Goal: Transaction & Acquisition: Book appointment/travel/reservation

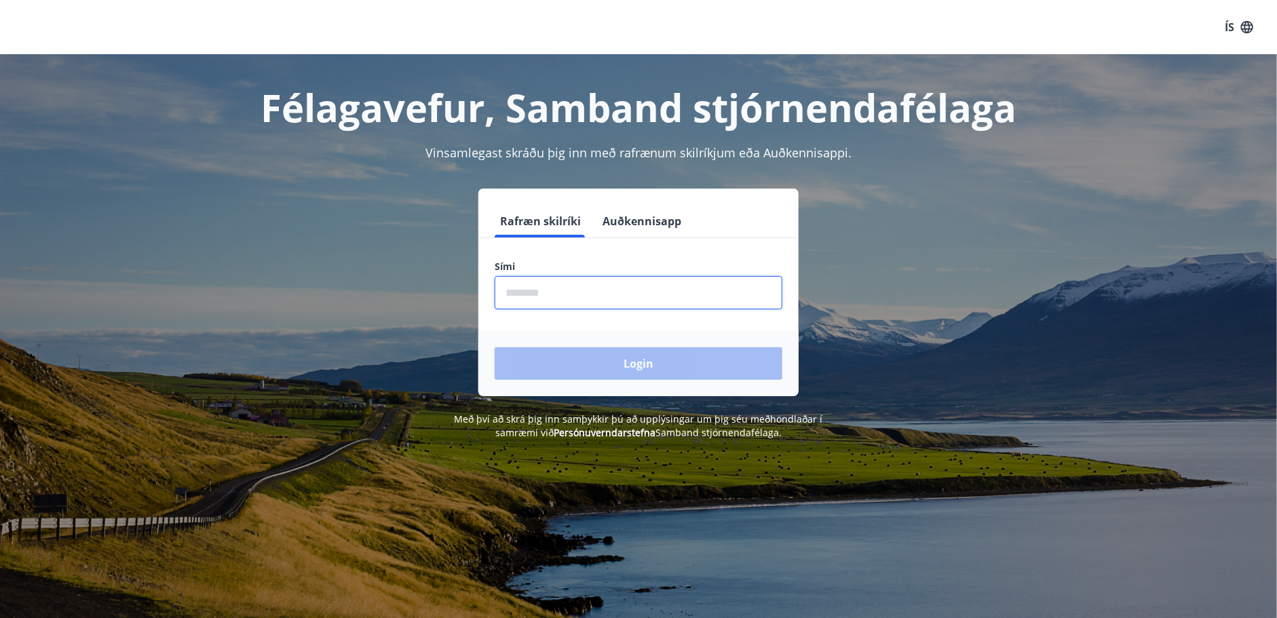
drag, startPoint x: 596, startPoint y: 307, endPoint x: 599, endPoint y: 291, distance: 16.6
click at [598, 295] on input "phone" at bounding box center [639, 292] width 288 height 33
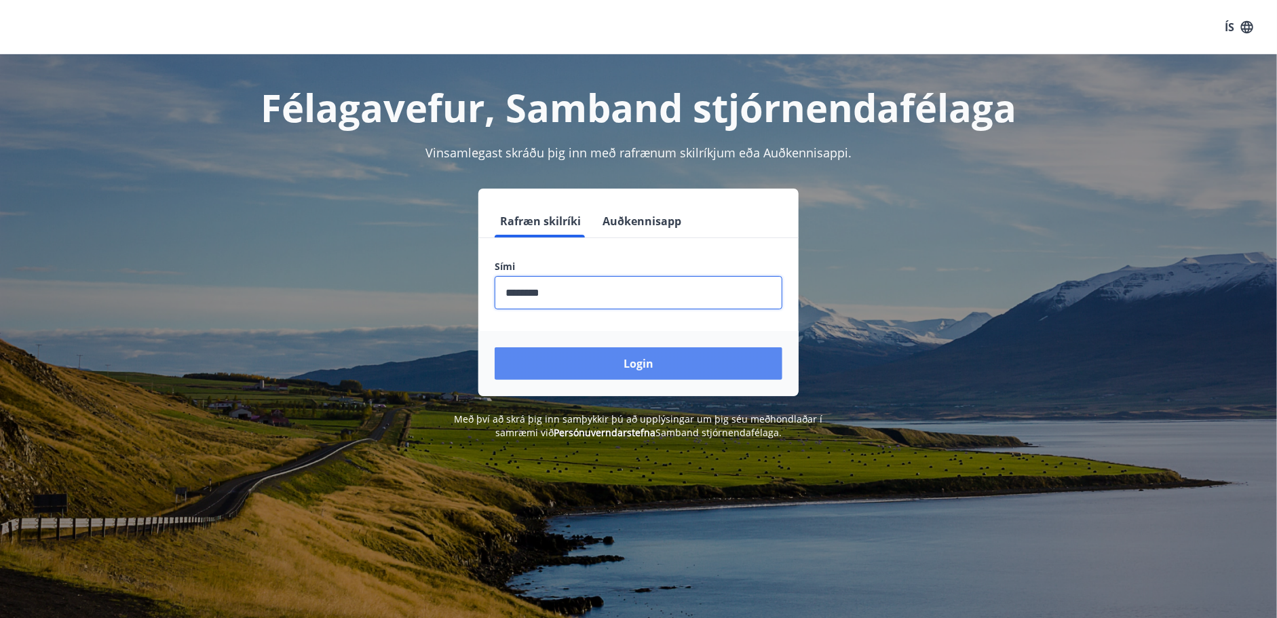
type input "********"
click at [610, 364] on button "Login" at bounding box center [639, 364] width 288 height 33
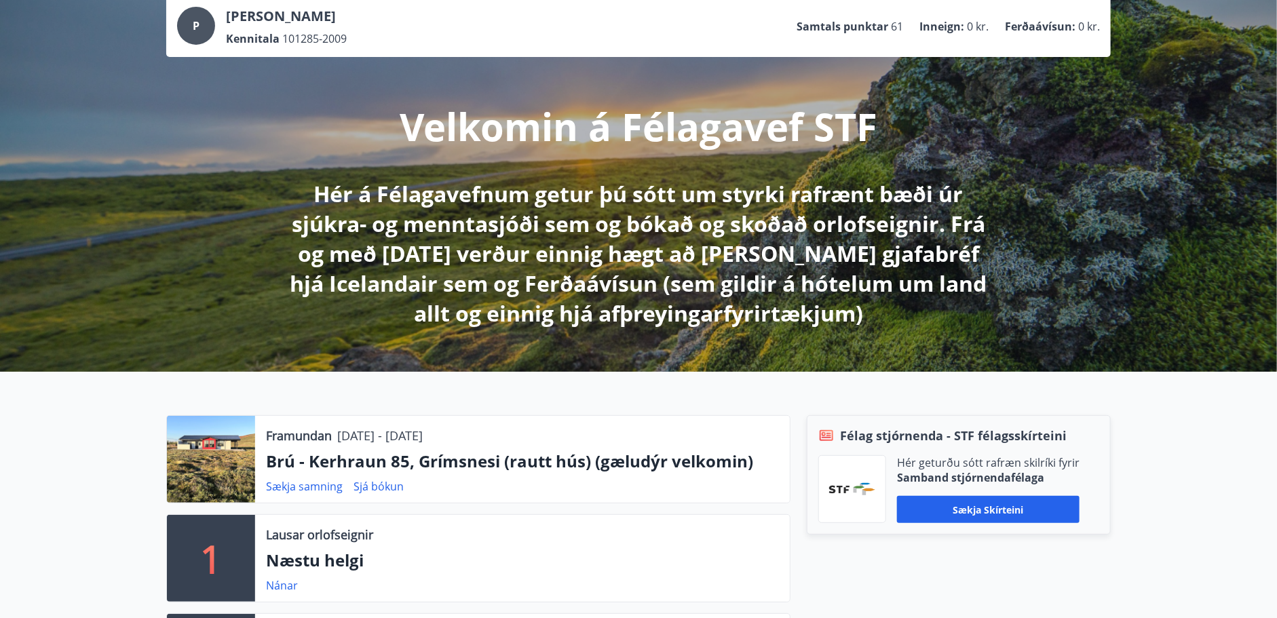
scroll to position [271, 0]
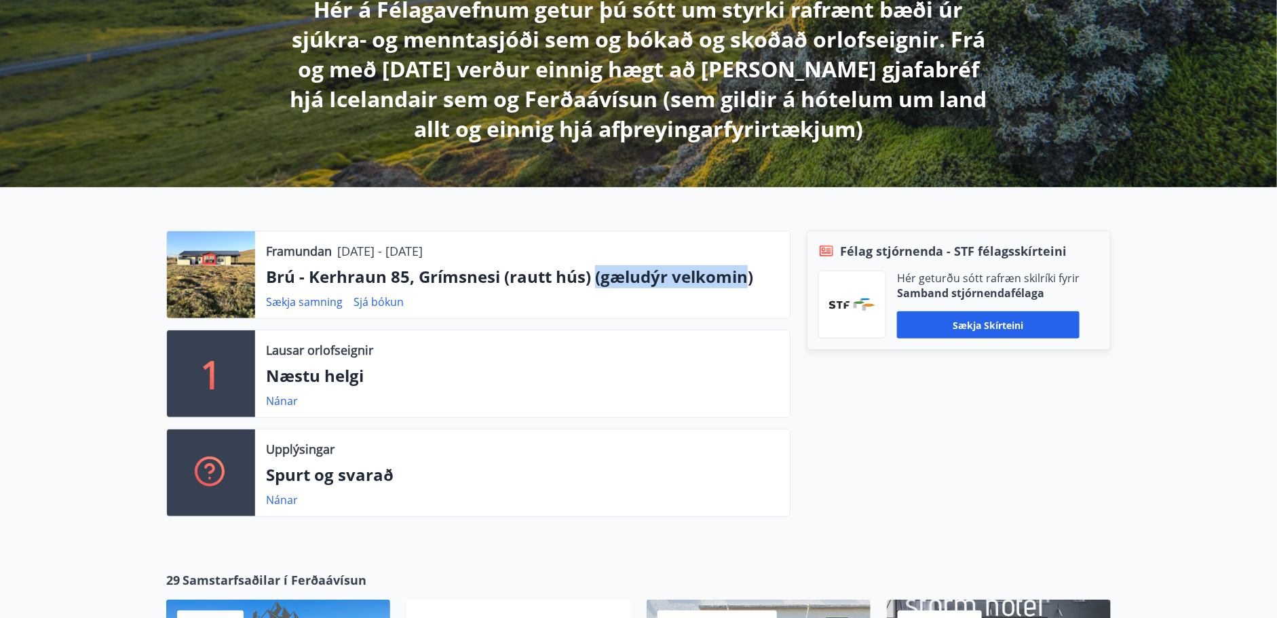
drag, startPoint x: 597, startPoint y: 276, endPoint x: 745, endPoint y: 278, distance: 148.7
click at [745, 278] on p "Brú - Kerhraun 85, Grímsnesi (rautt hús) (gæludýr velkomin)" at bounding box center [522, 276] width 513 height 23
click at [319, 303] on link "Sækja samning" at bounding box center [304, 302] width 77 height 15
click at [212, 383] on p "1" at bounding box center [211, 374] width 22 height 52
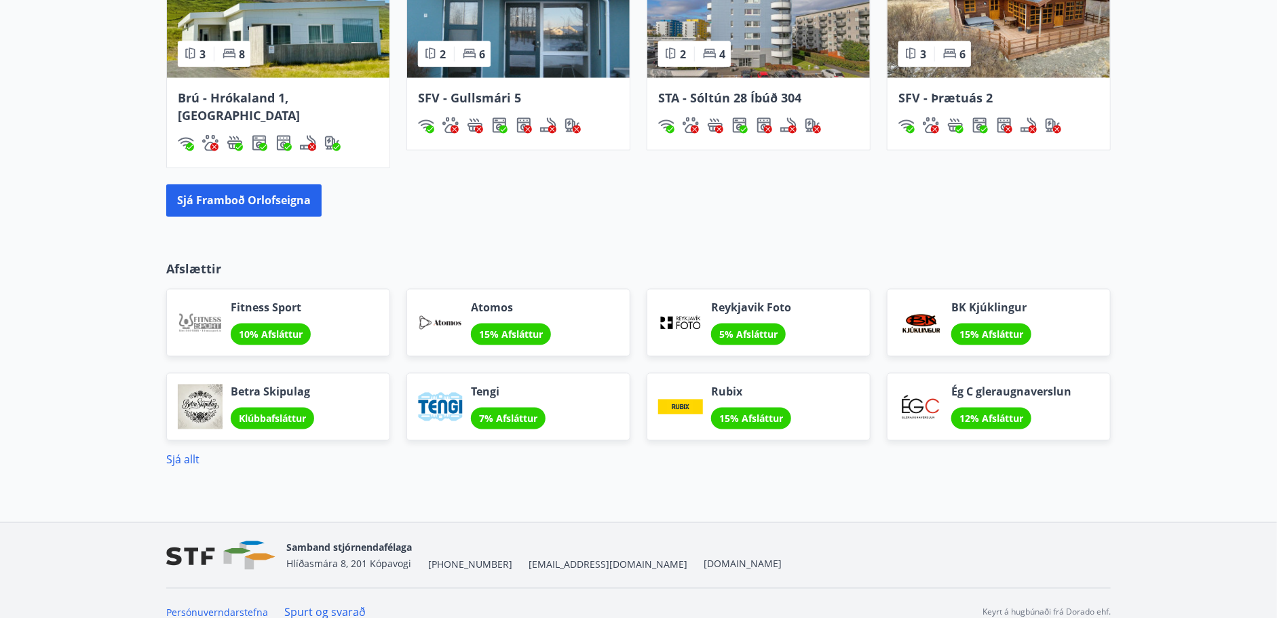
scroll to position [872, 0]
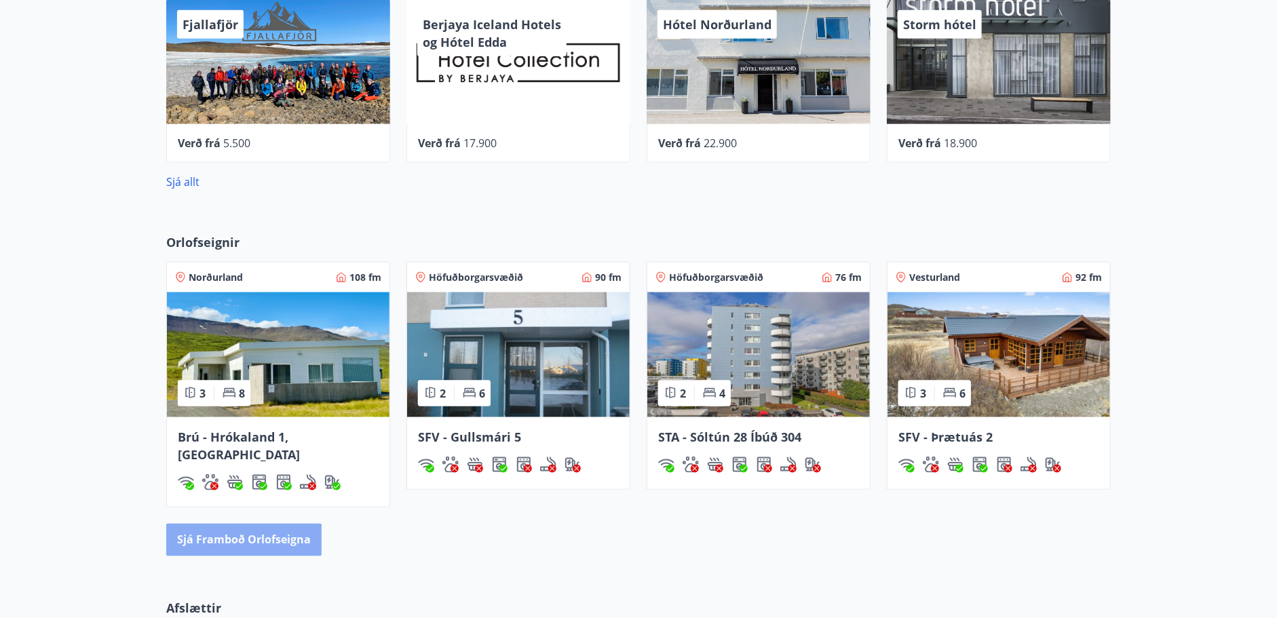
click at [237, 530] on button "Sjá framboð orlofseigna" at bounding box center [243, 540] width 155 height 33
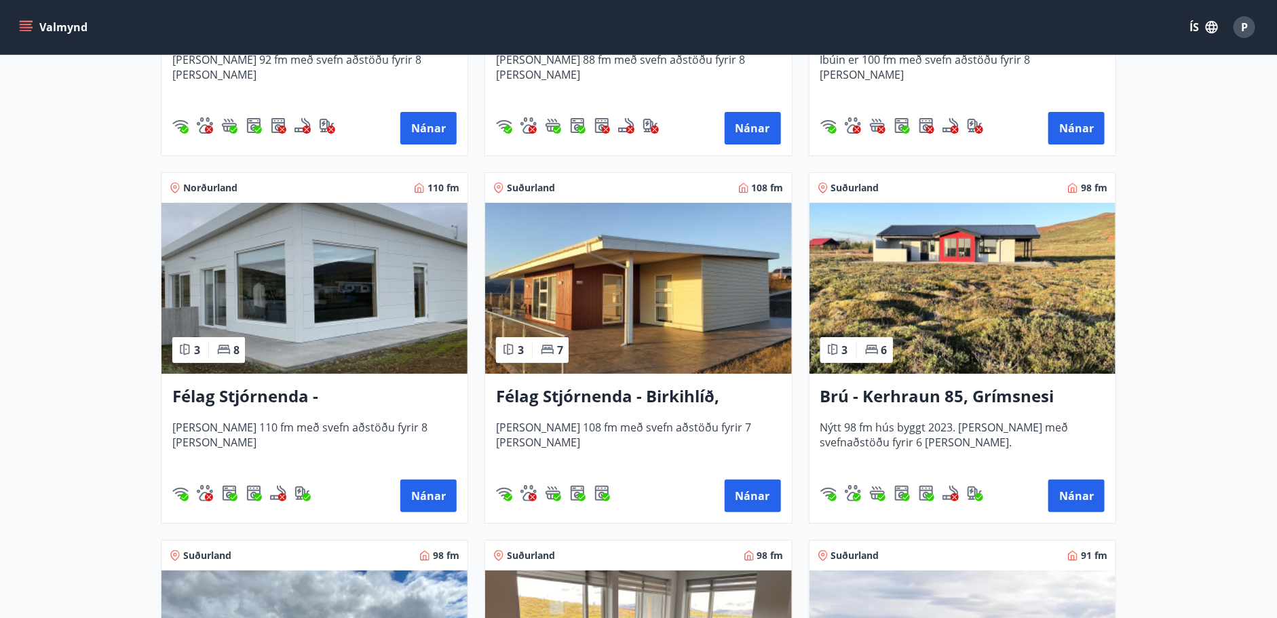
scroll to position [2783, 0]
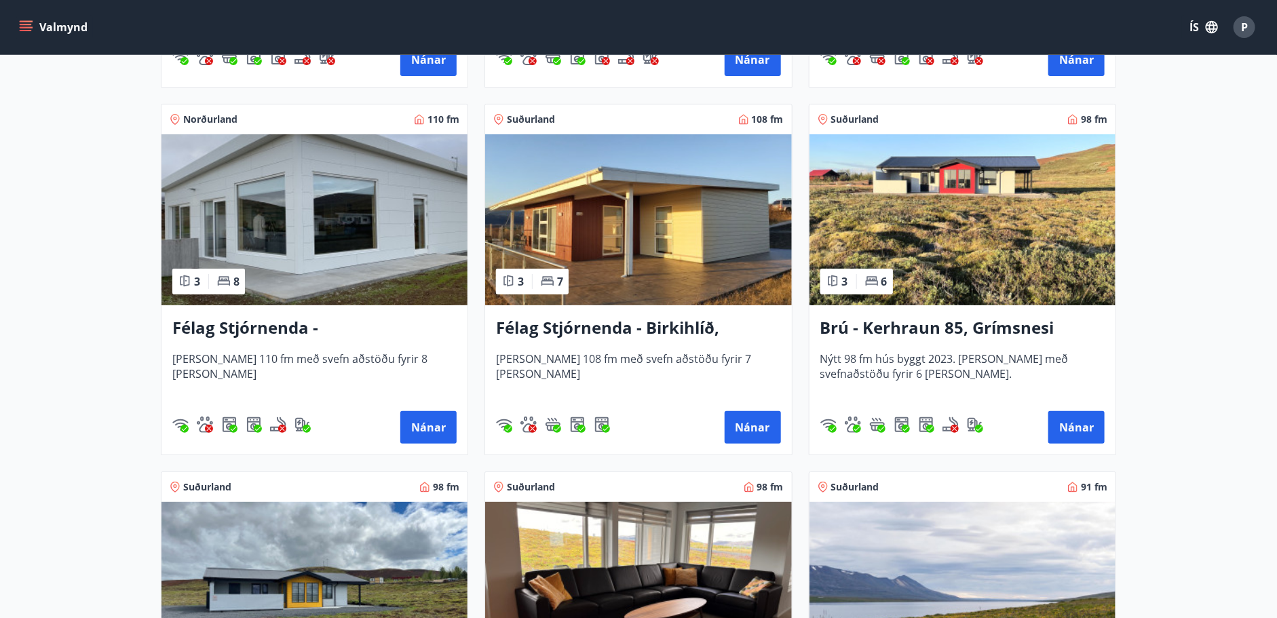
click at [1007, 326] on h3 "Brú - Kerhraun 85, Grímsnesi (rautt hús) (gæludýr velkomin)" at bounding box center [963, 328] width 284 height 24
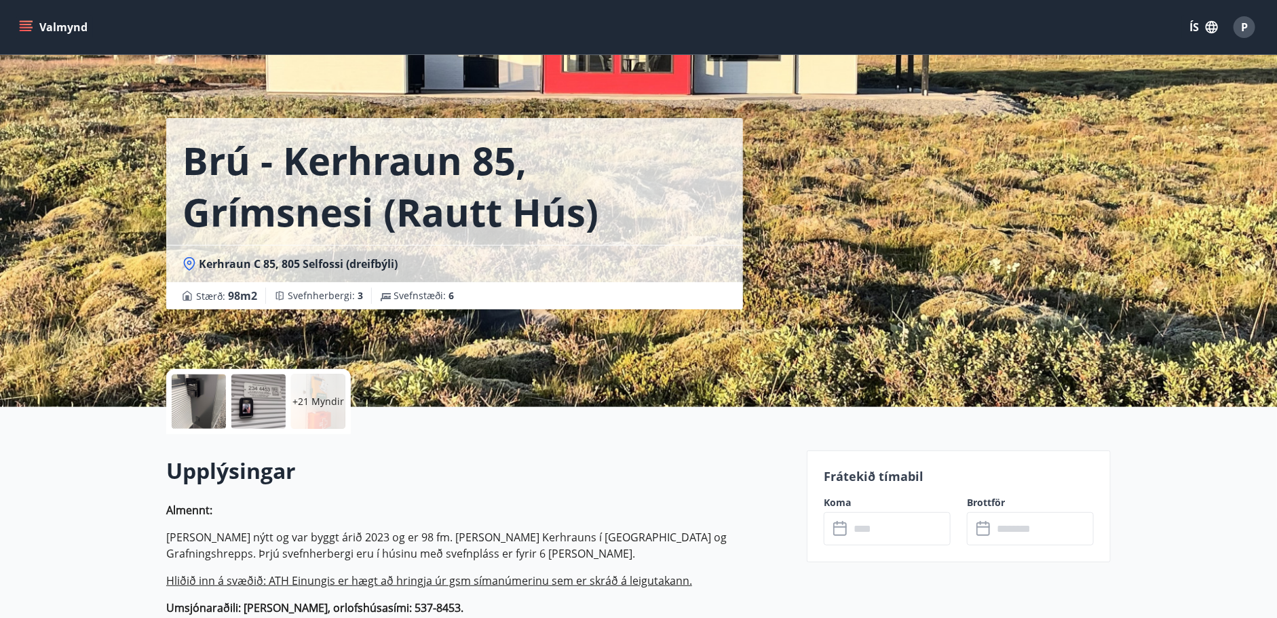
click at [320, 388] on div "+21 Myndir" at bounding box center [318, 402] width 54 height 54
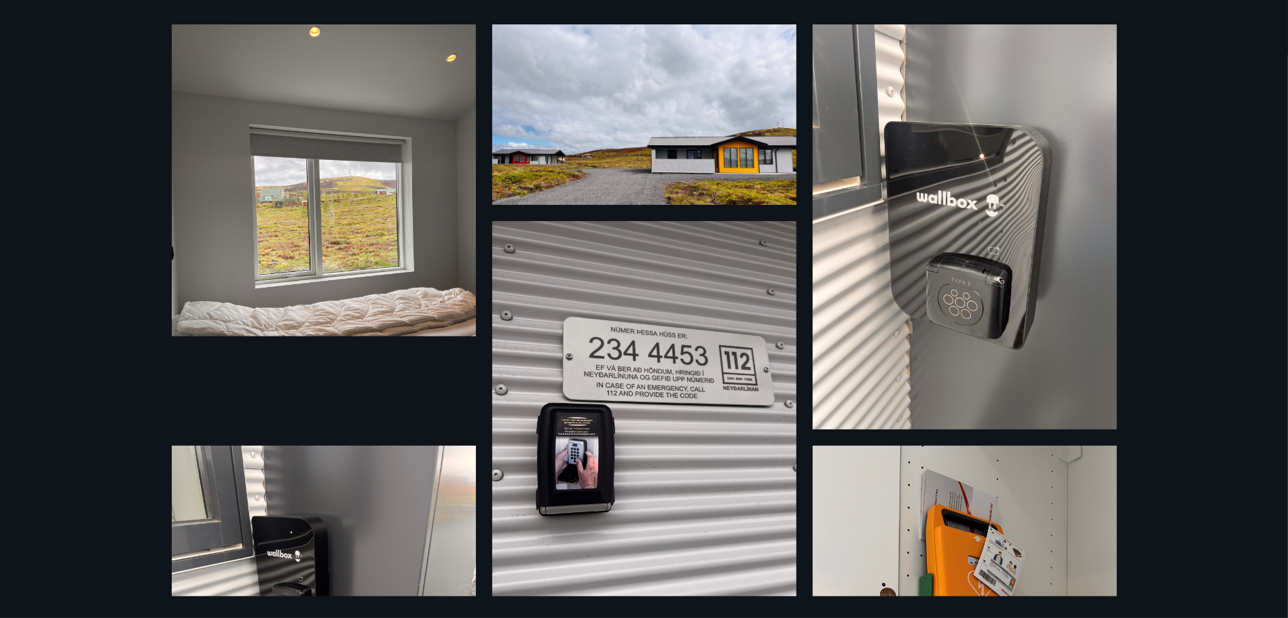
scroll to position [68, 0]
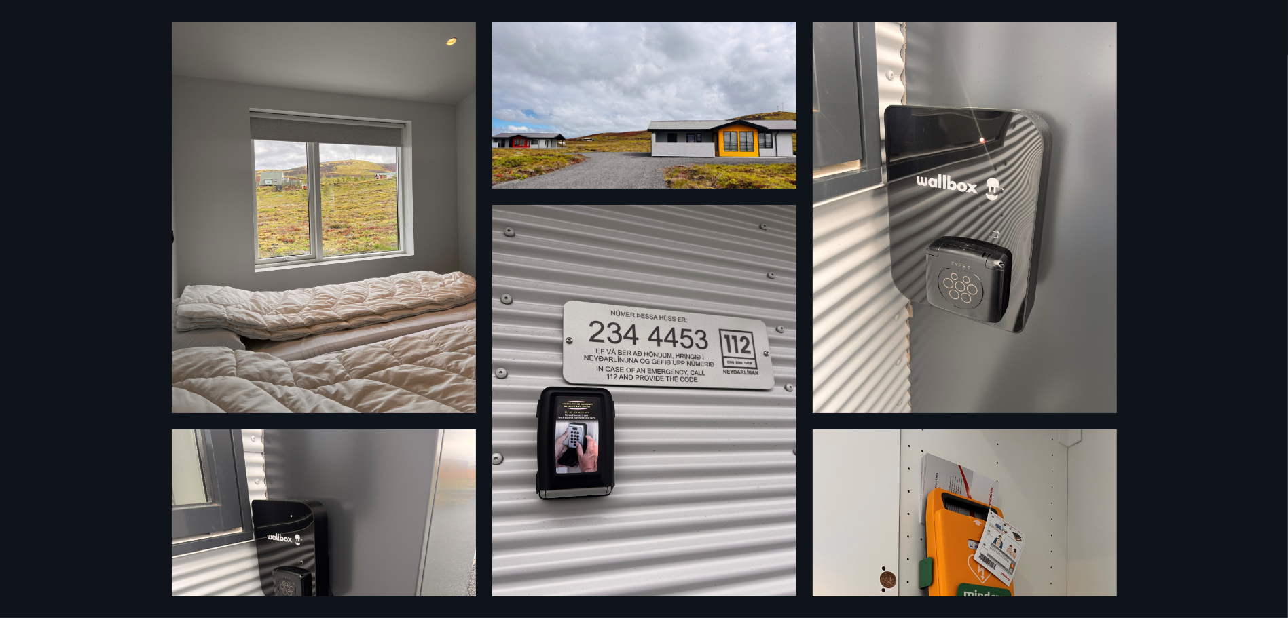
click at [313, 292] on img at bounding box center [324, 210] width 304 height 405
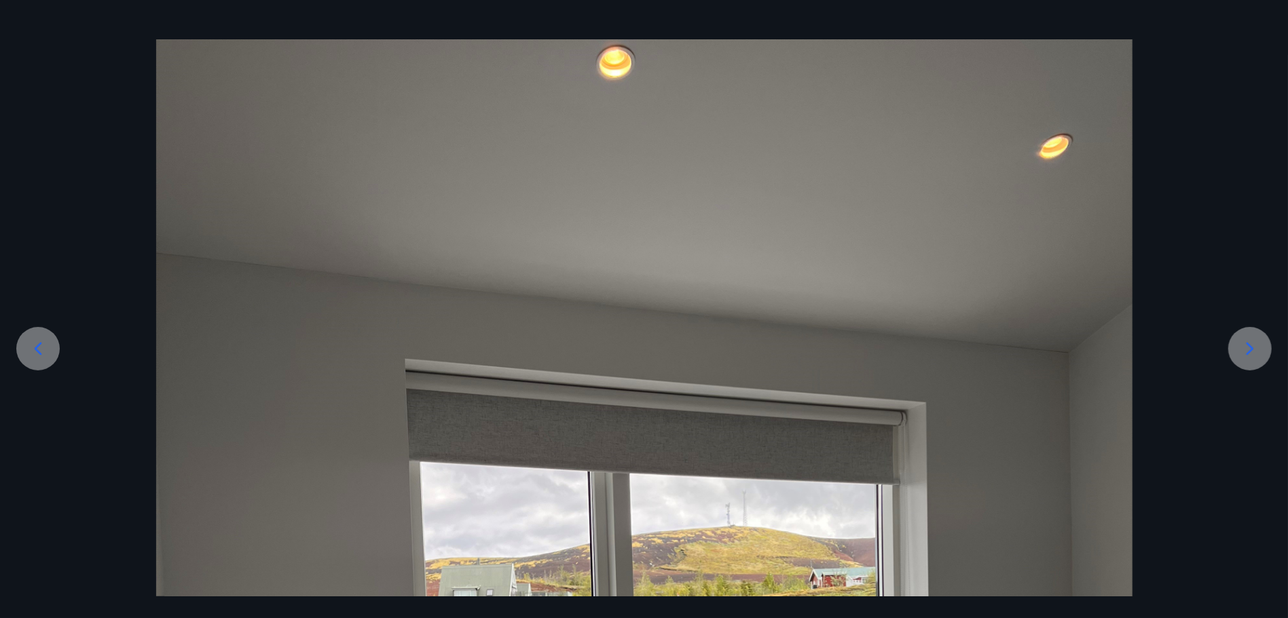
scroll to position [33, 0]
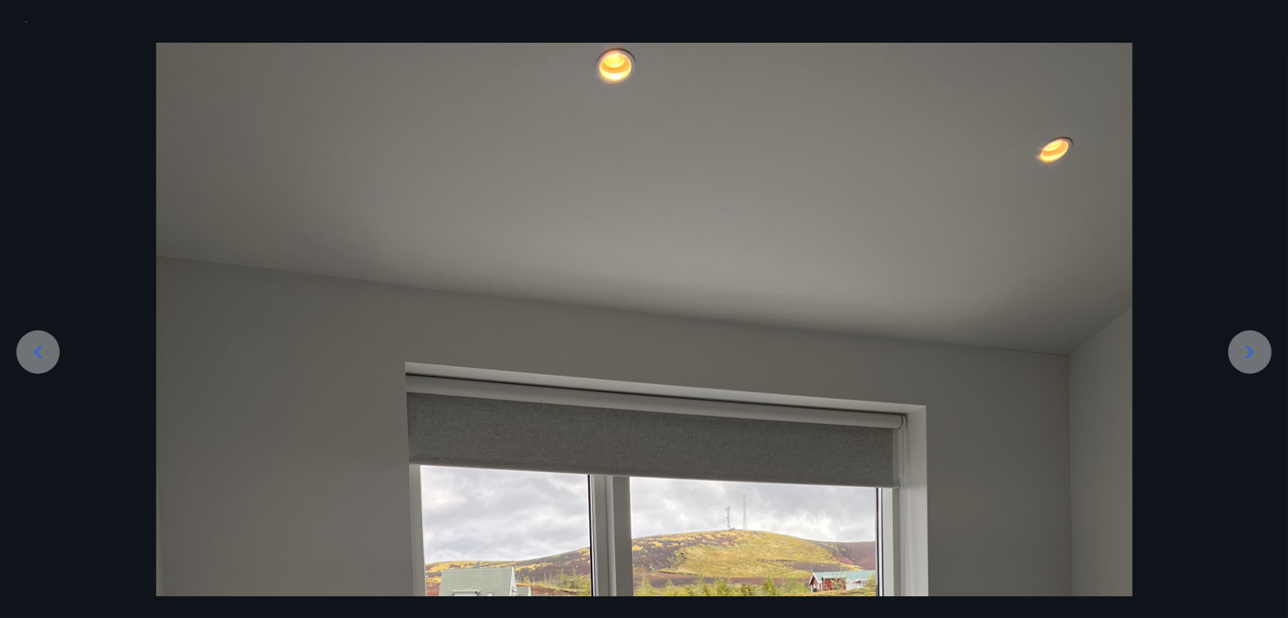
click at [1252, 350] on icon at bounding box center [1250, 352] width 22 height 22
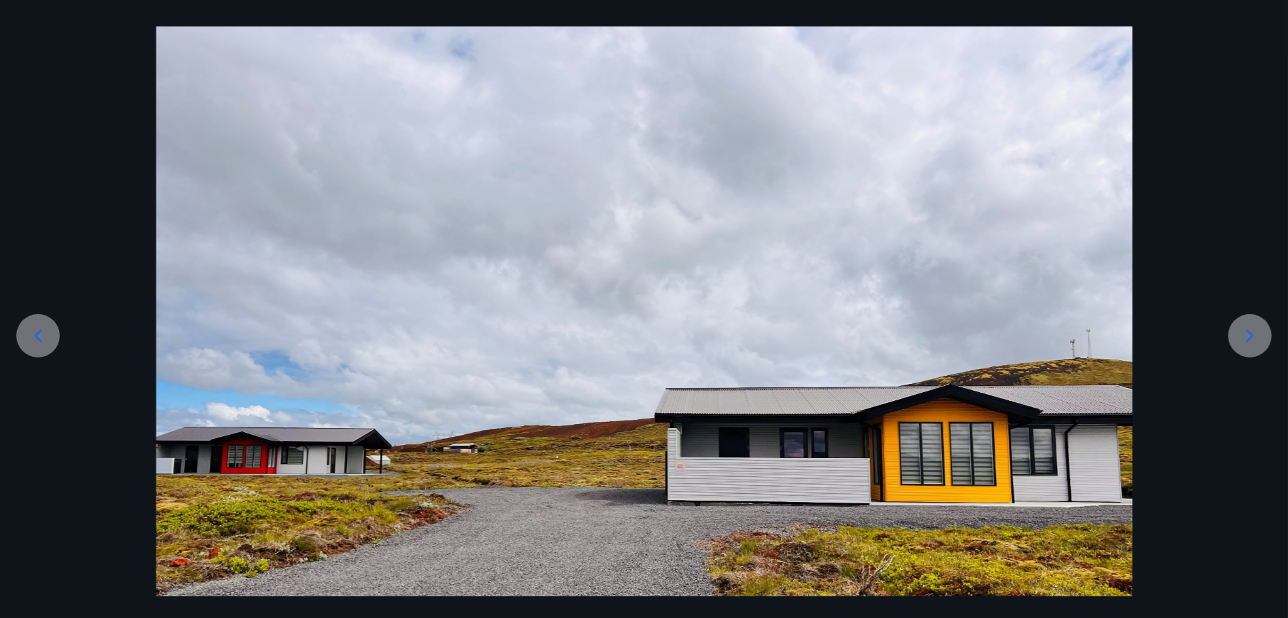
scroll to position [58, 0]
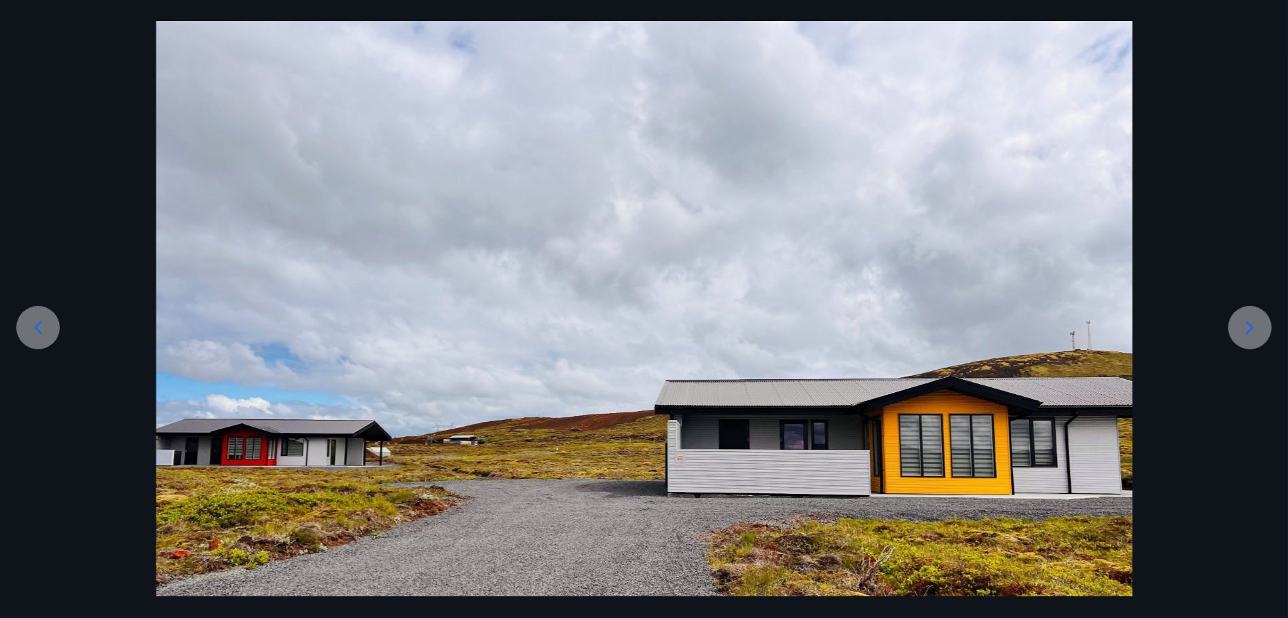
click at [1254, 331] on icon at bounding box center [1250, 328] width 22 height 22
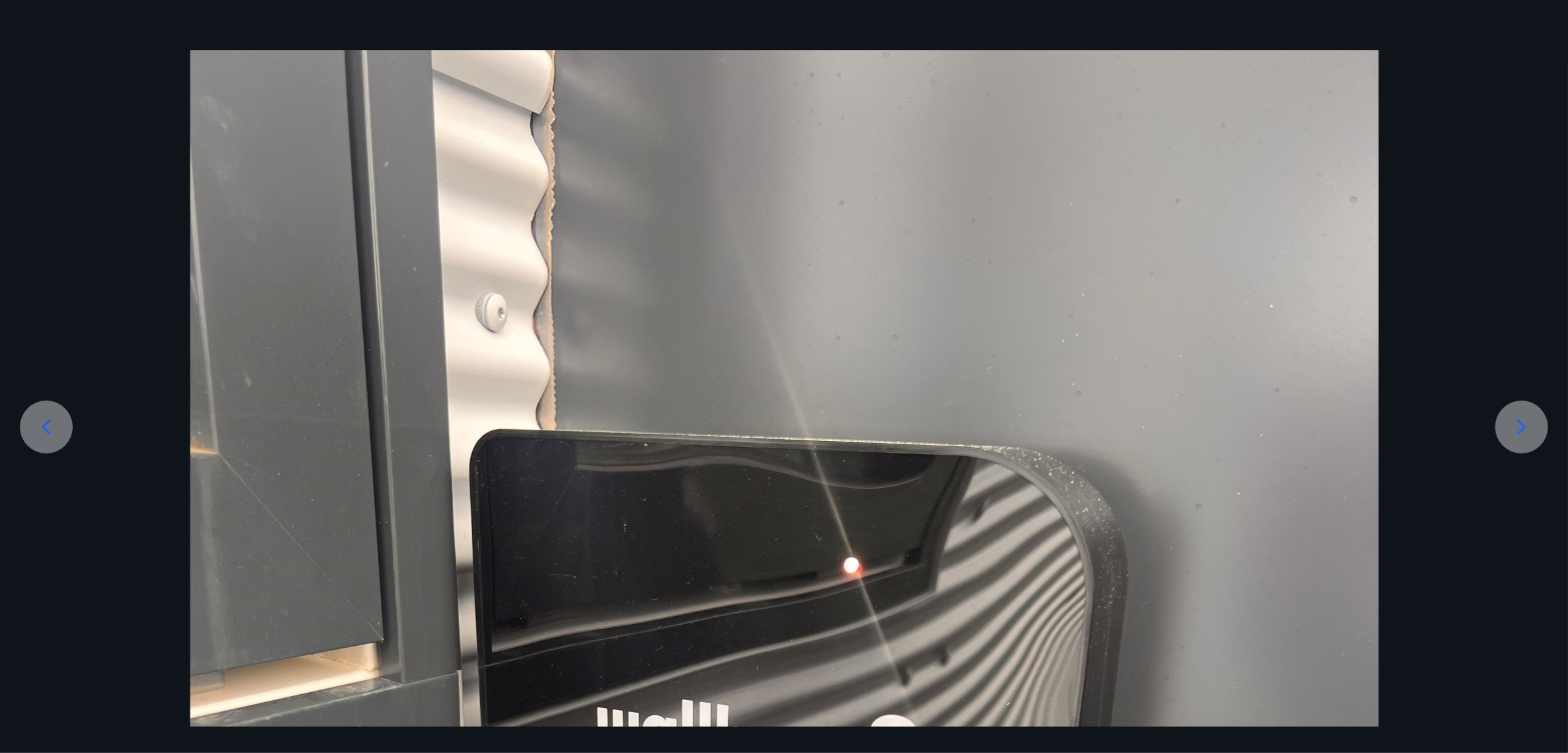
scroll to position [32, 0]
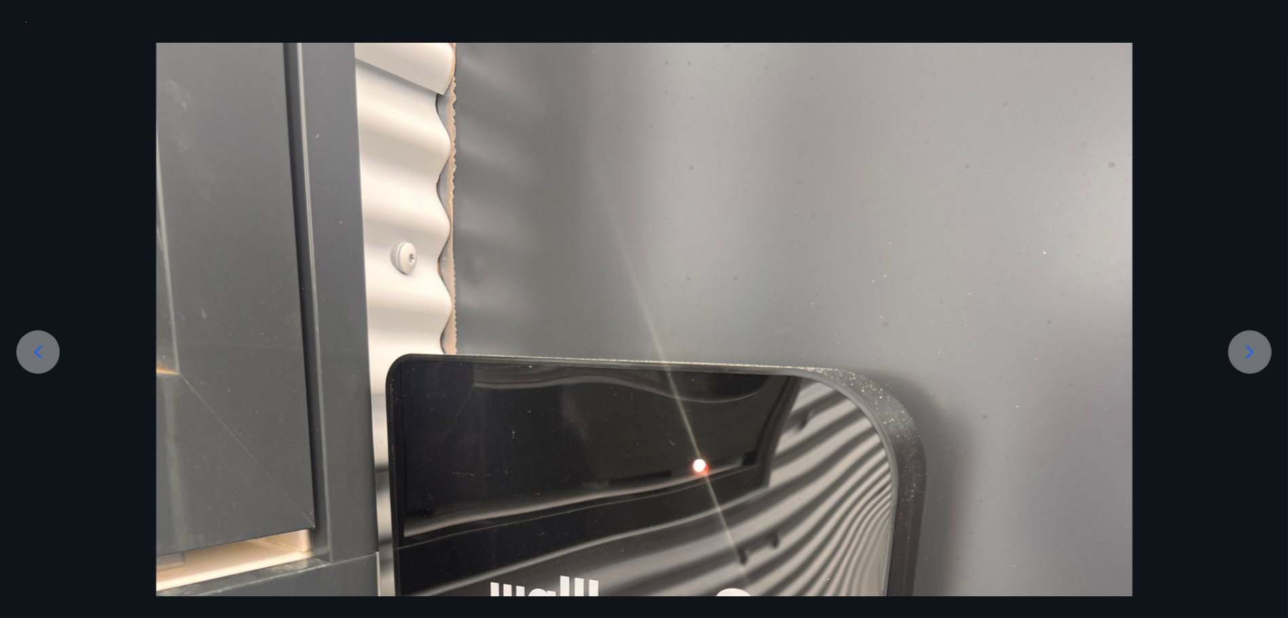
click at [1239, 343] on icon at bounding box center [1250, 352] width 22 height 22
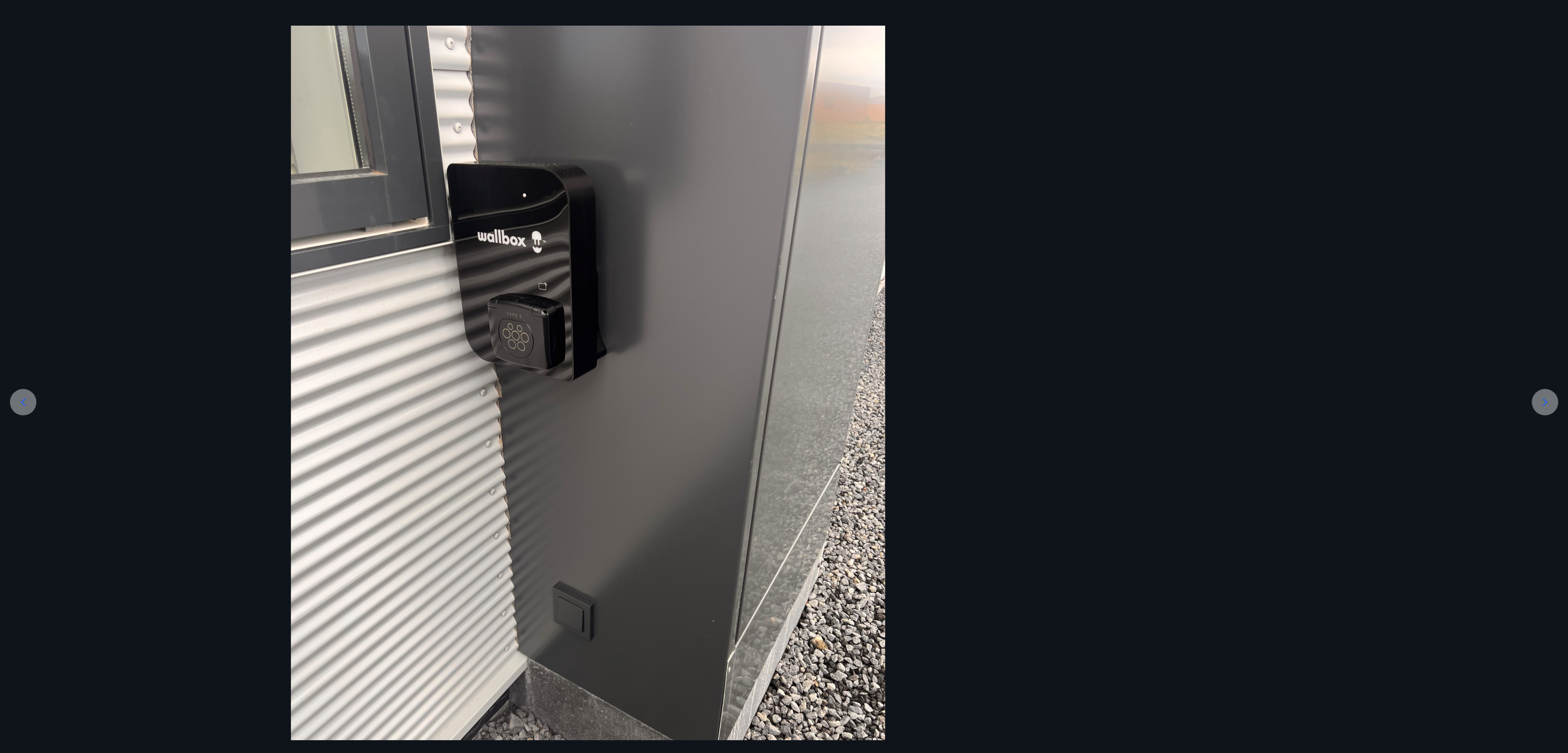
scroll to position [21, 0]
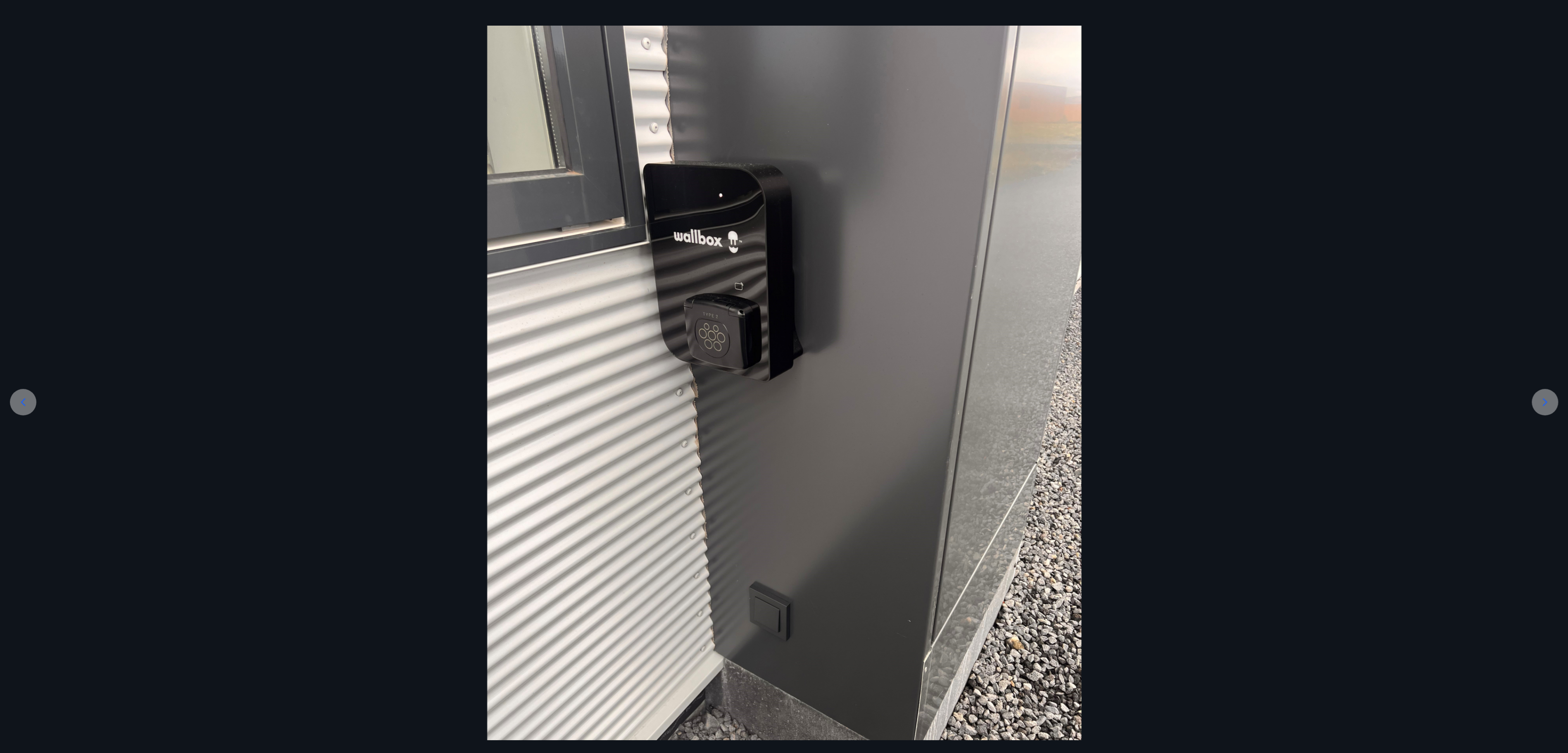
click at [783, 376] on icon at bounding box center [1545, 402] width 13 height 13
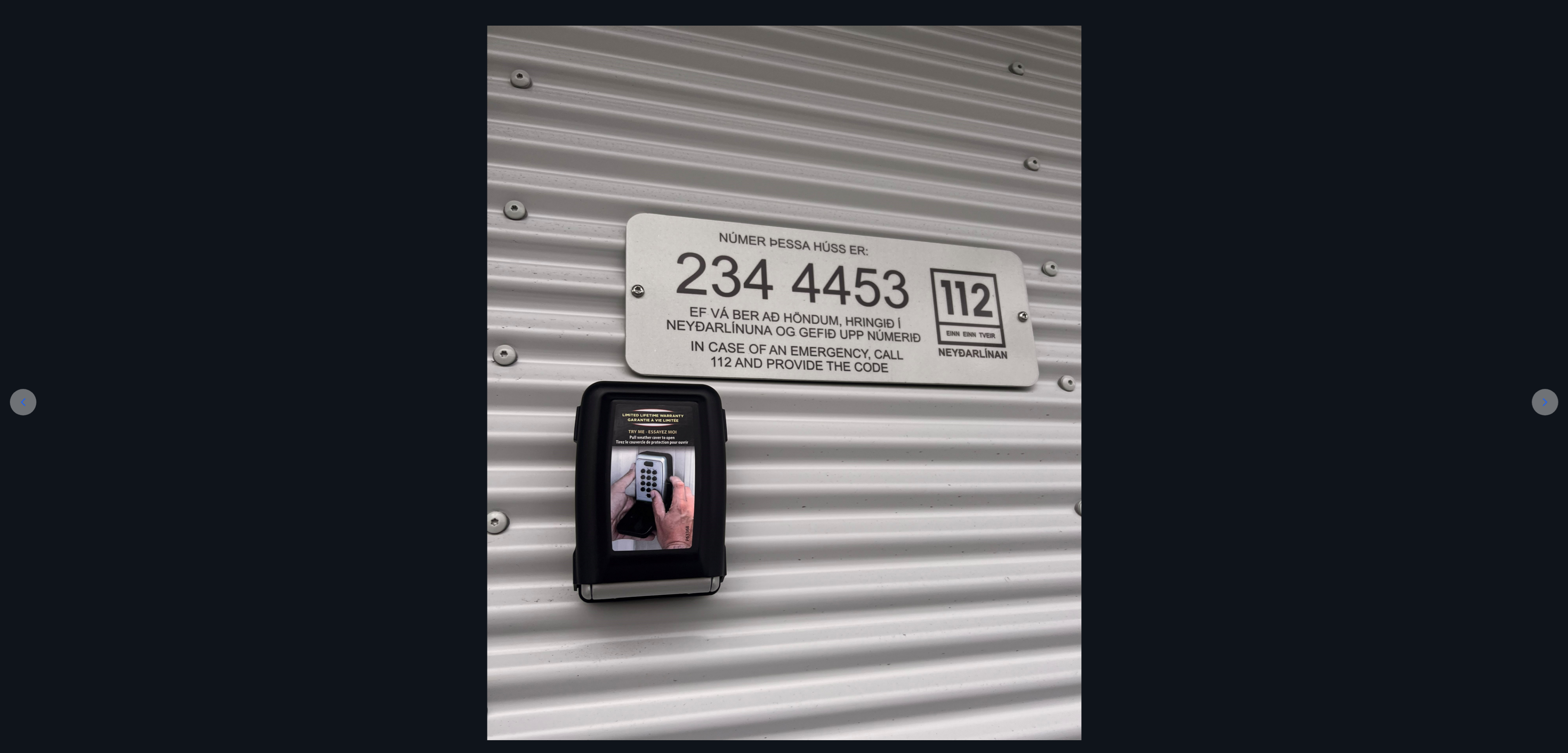
click at [783, 376] on icon at bounding box center [1545, 402] width 13 height 13
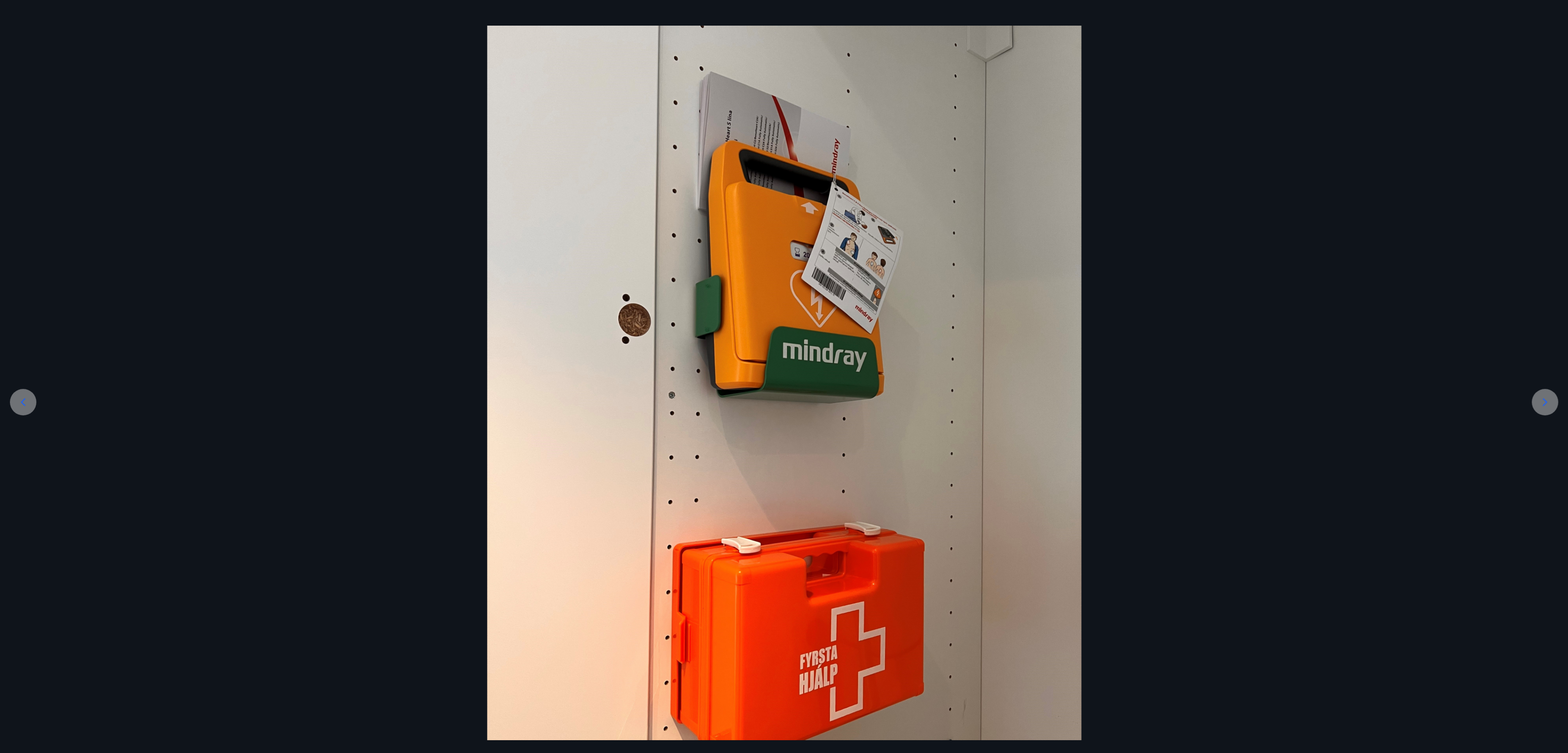
click at [783, 376] on icon at bounding box center [1545, 402] width 13 height 13
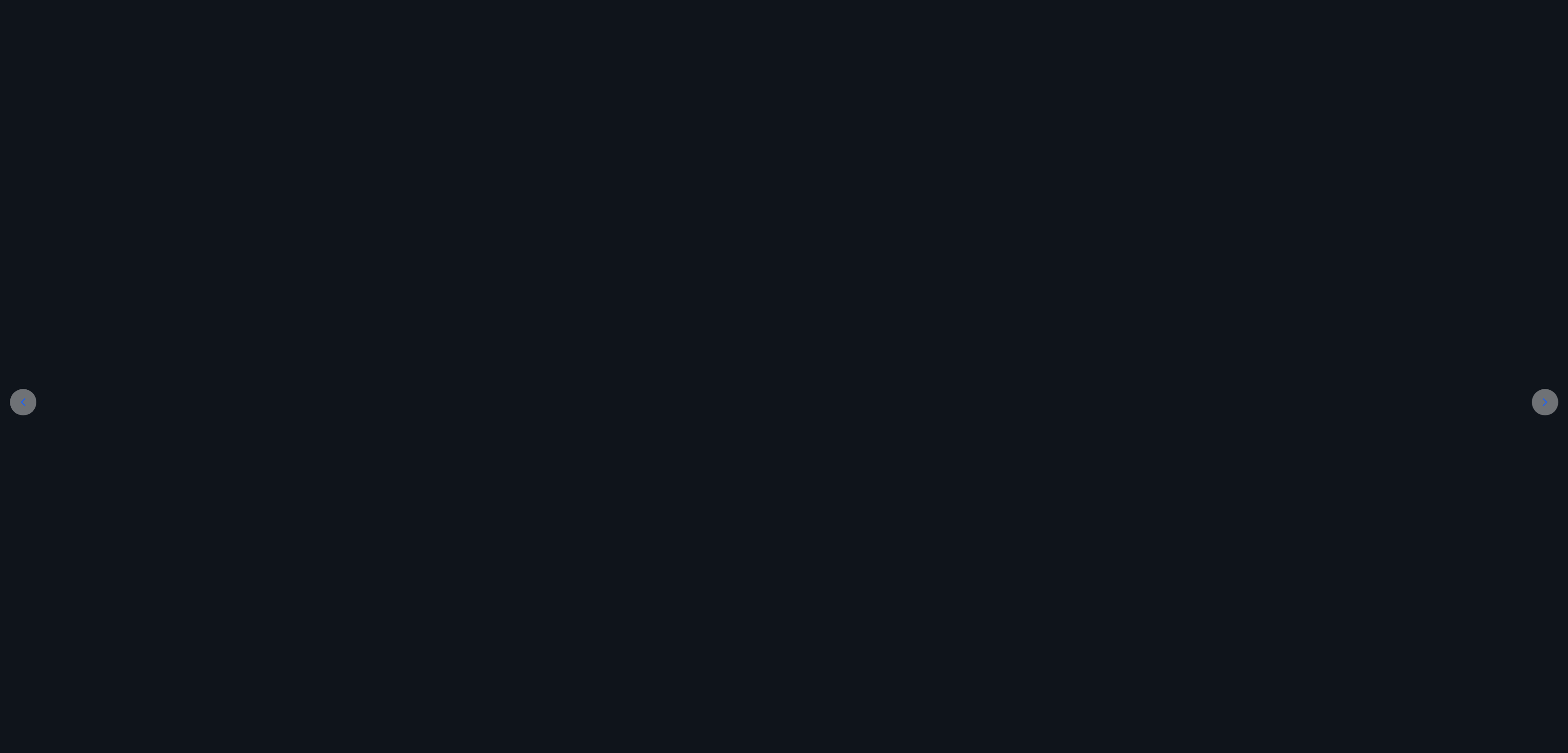
scroll to position [0, 0]
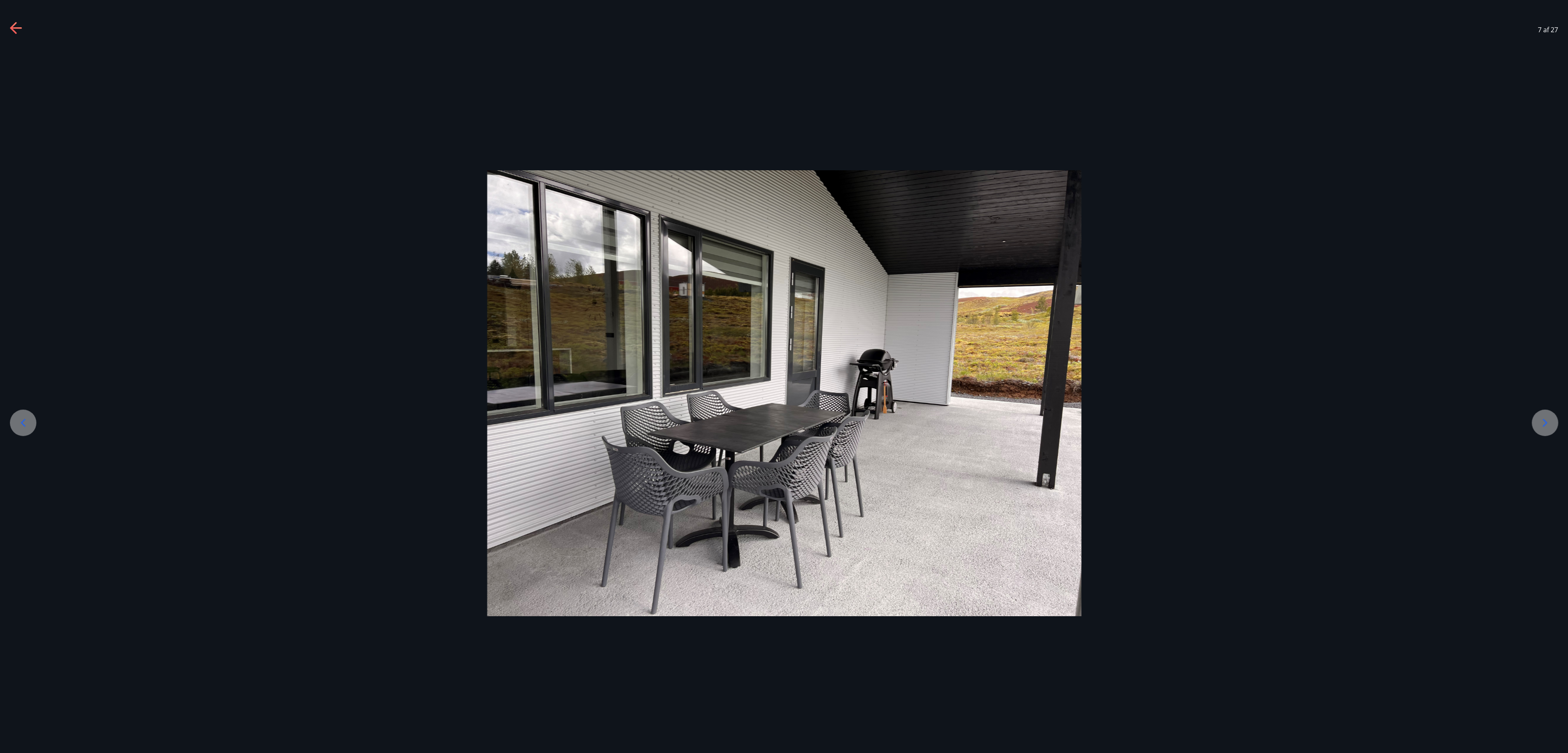
click at [783, 376] on div at bounding box center [784, 393] width 1568 height 446
click at [783, 376] on icon at bounding box center [1545, 423] width 13 height 13
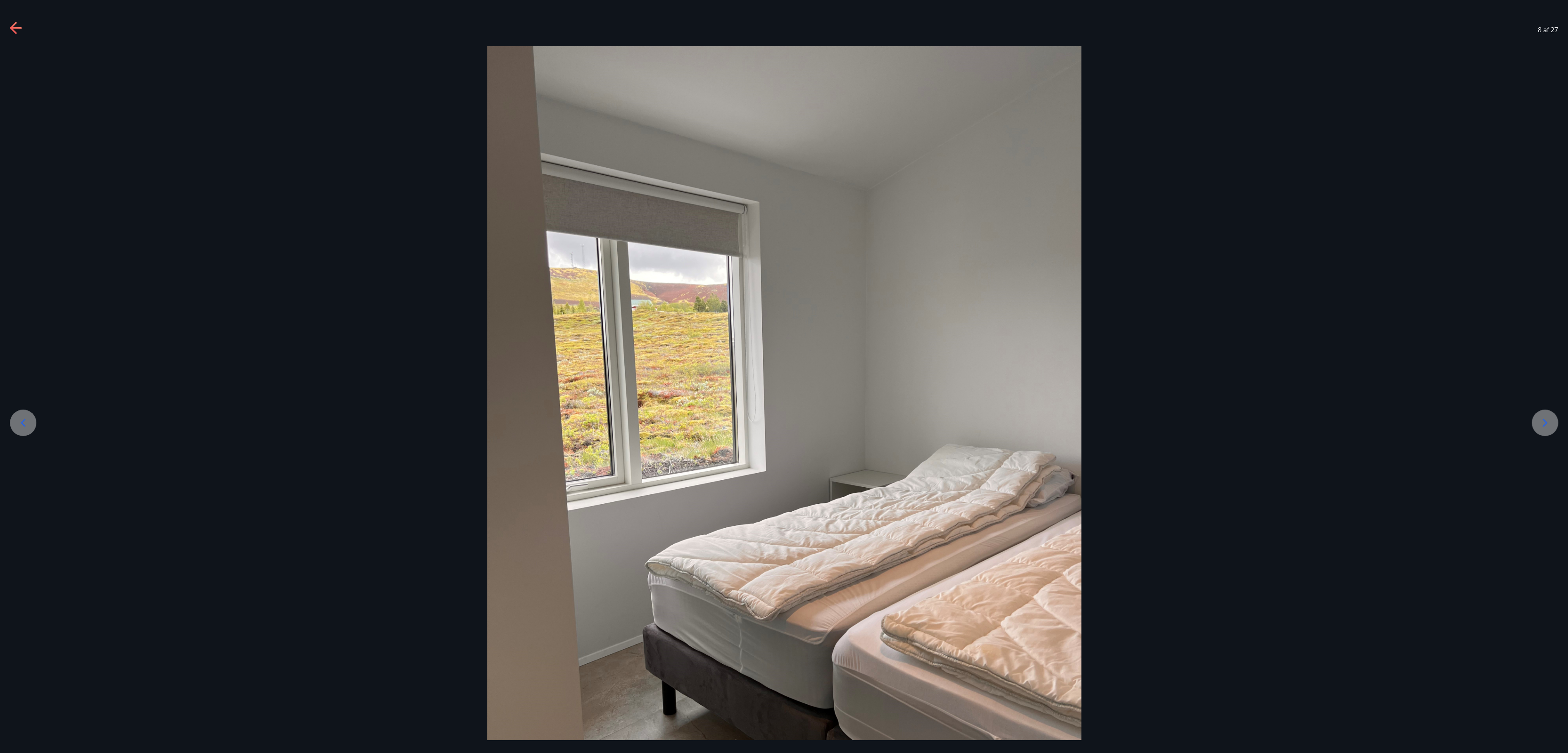
click at [783, 376] on icon at bounding box center [1545, 423] width 13 height 13
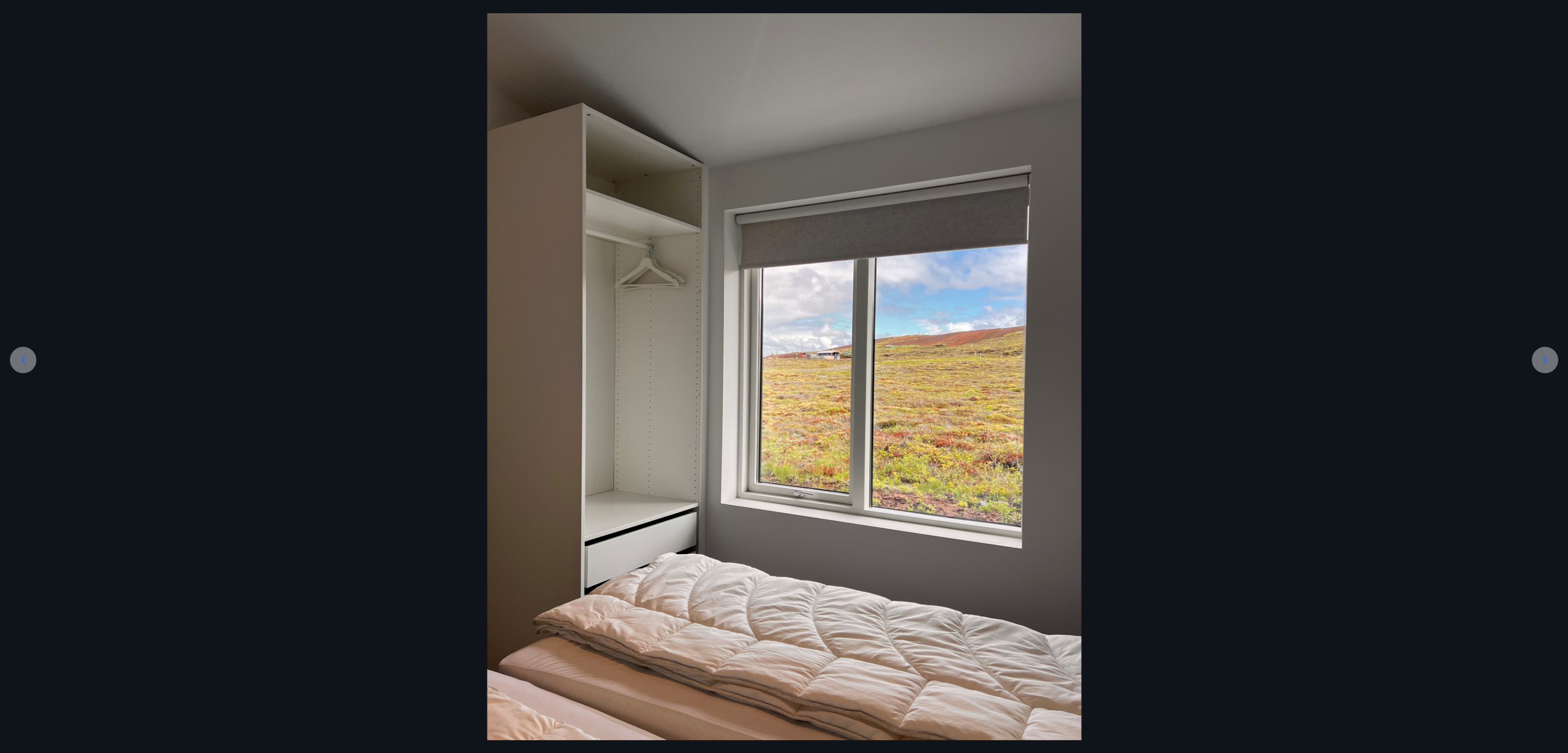
scroll to position [99, 0]
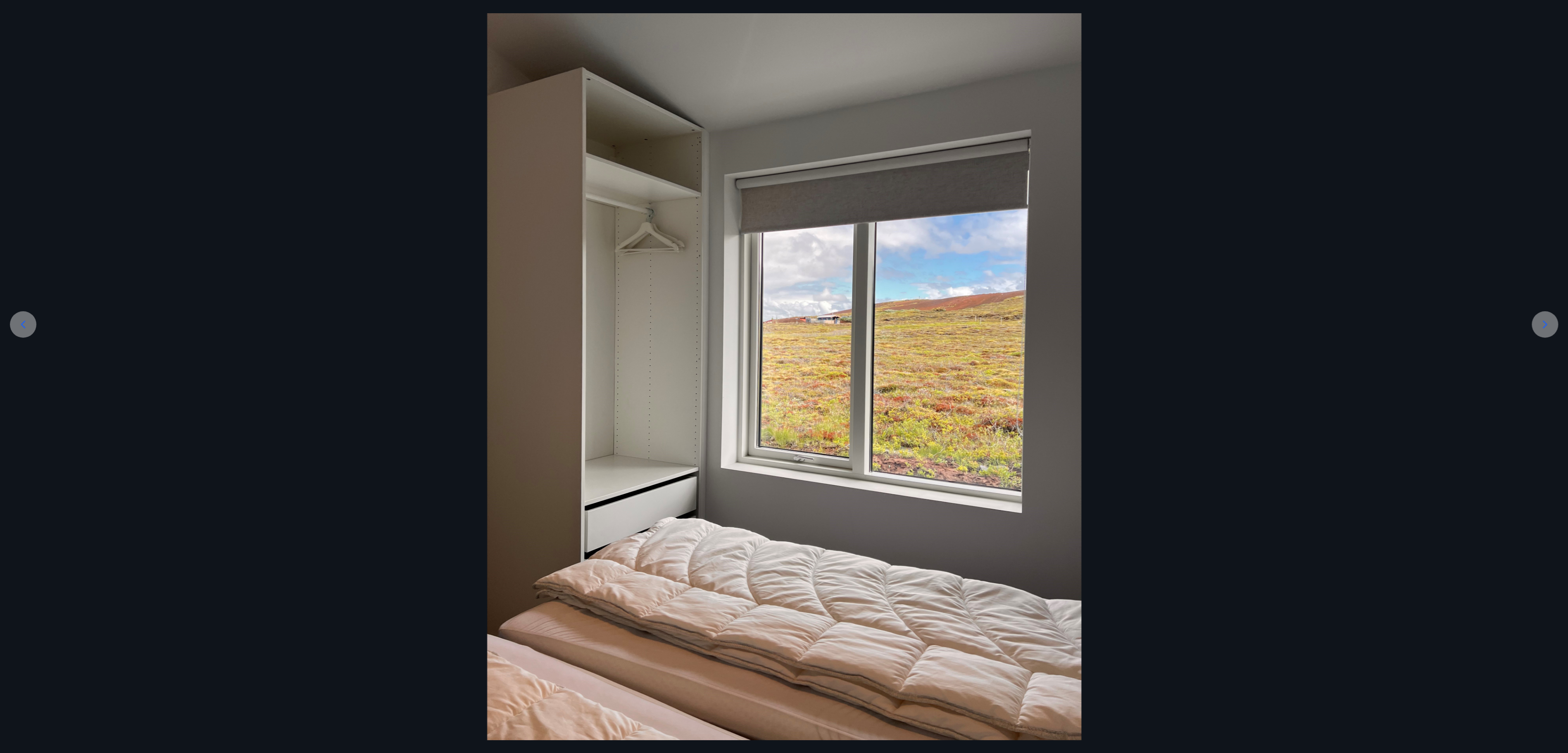
click at [783, 321] on div at bounding box center [1544, 324] width 26 height 26
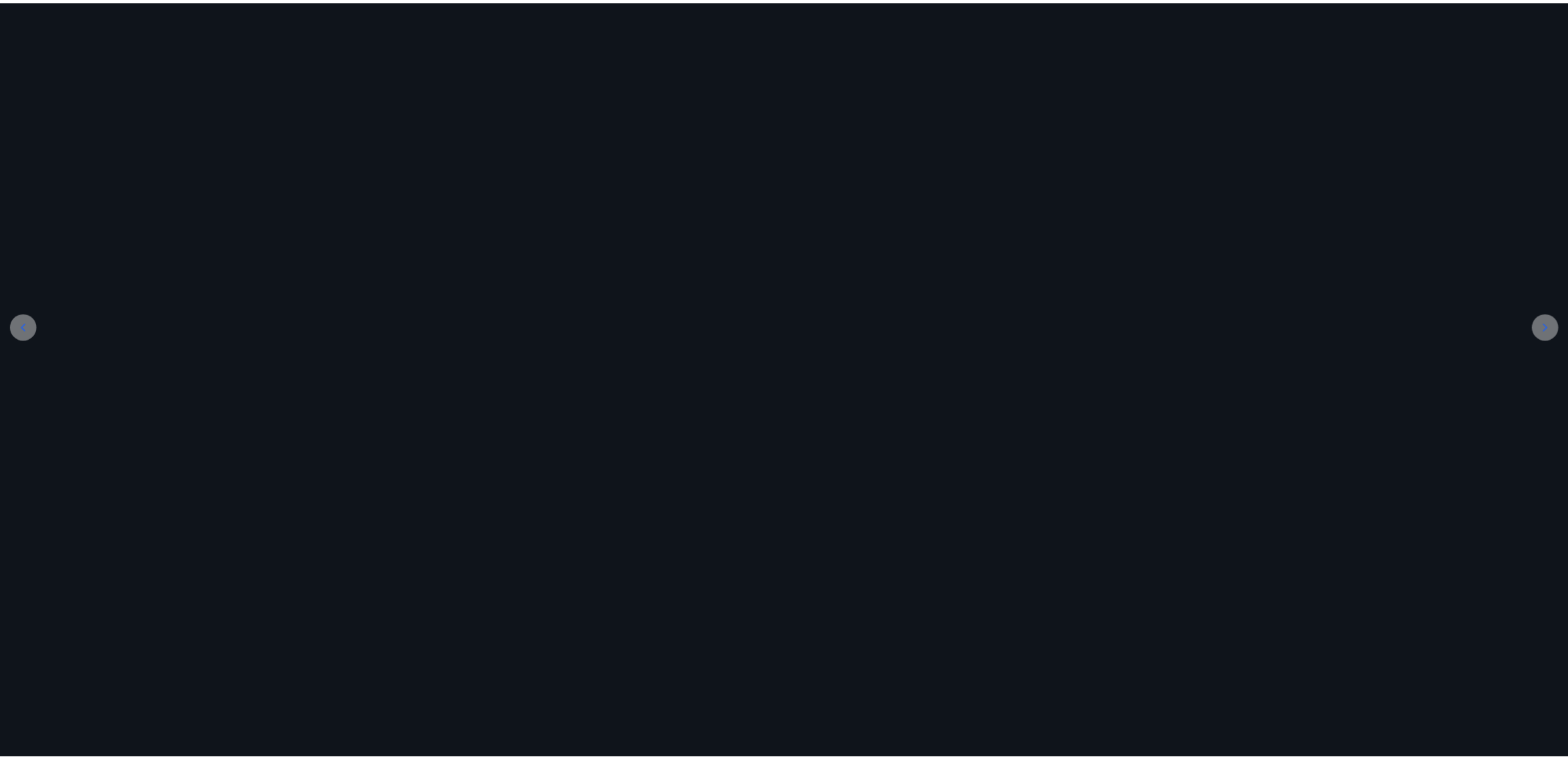
scroll to position [0, 0]
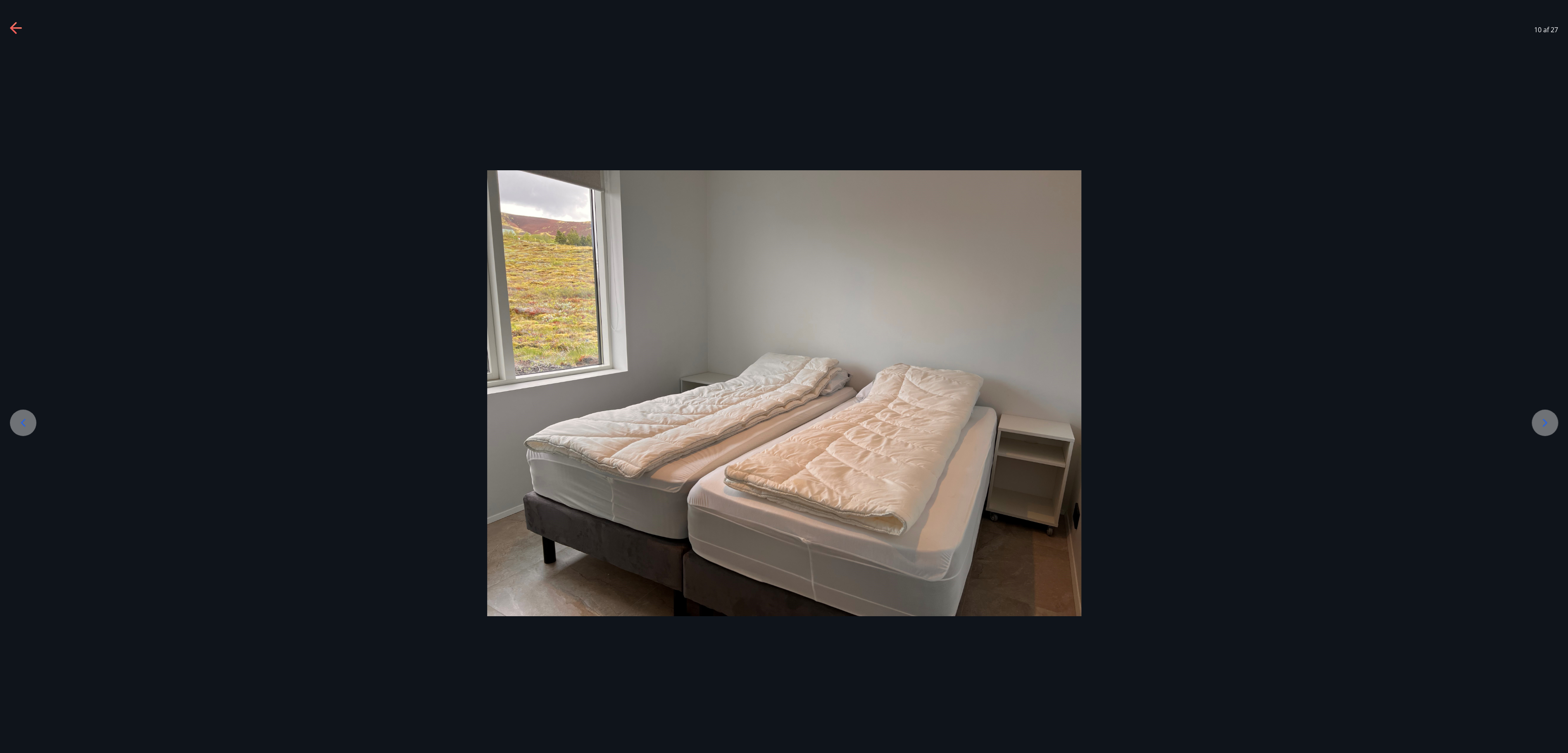
click at [783, 376] on icon at bounding box center [1545, 423] width 13 height 13
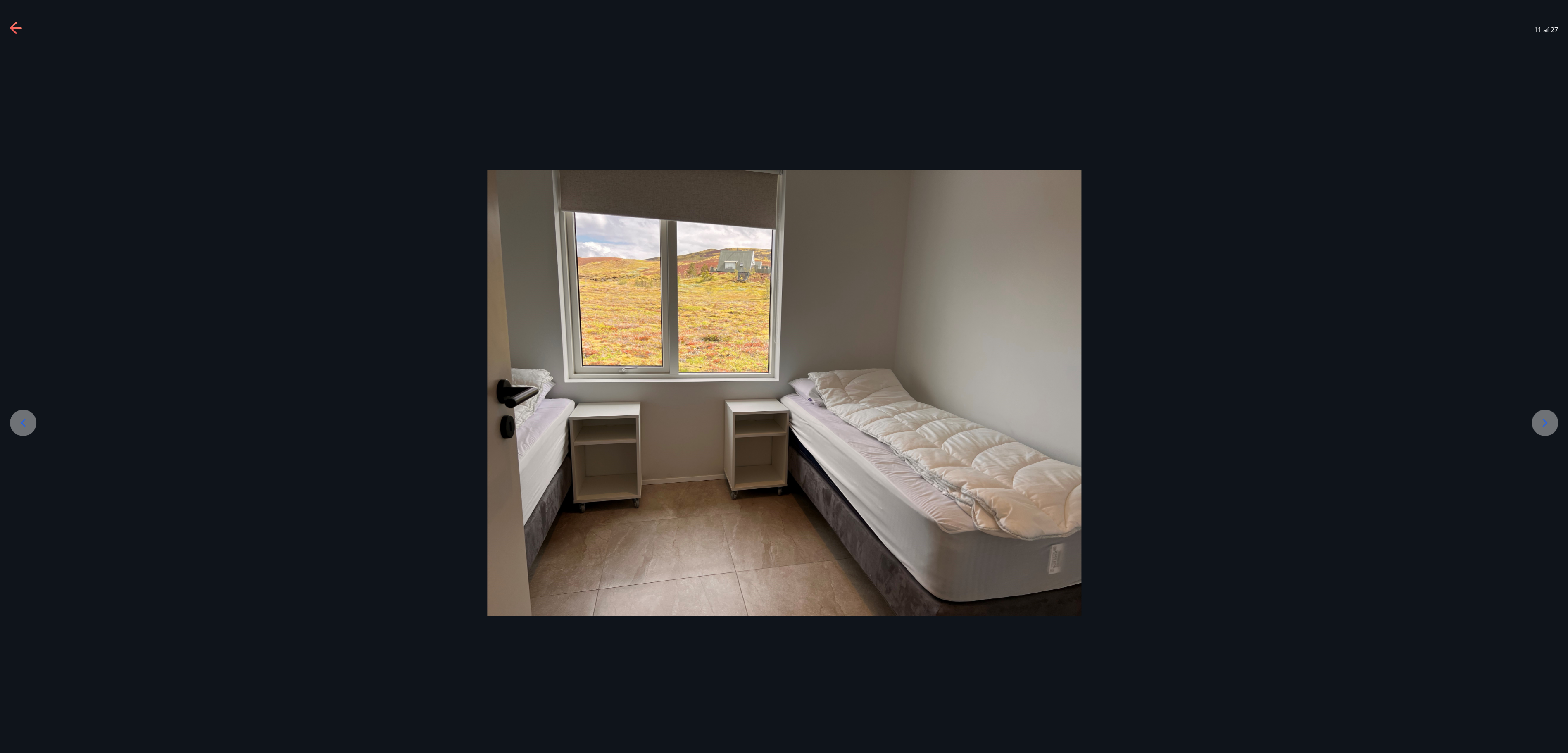
click at [783, 376] on icon at bounding box center [1545, 423] width 13 height 13
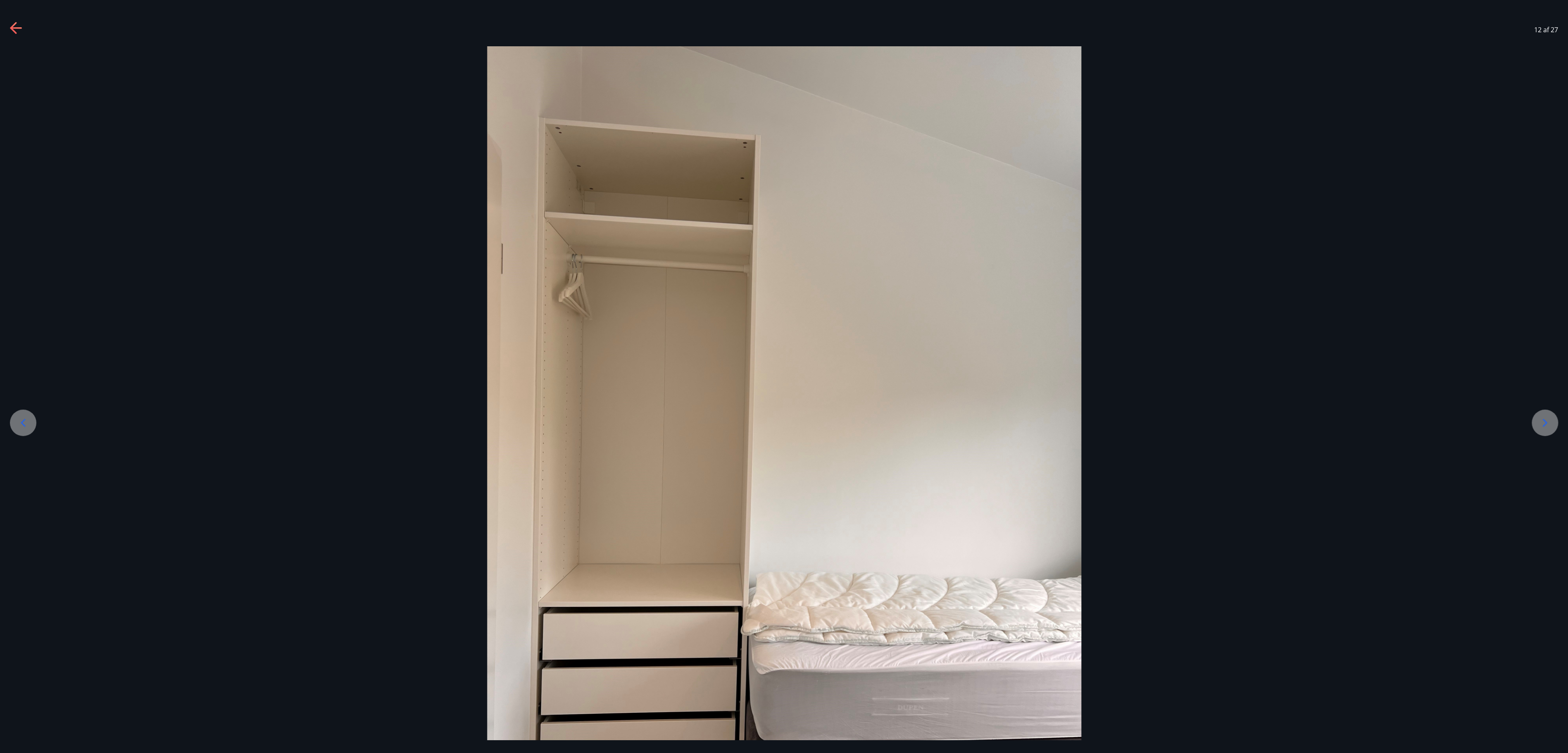
click at [783, 376] on icon at bounding box center [1545, 423] width 13 height 13
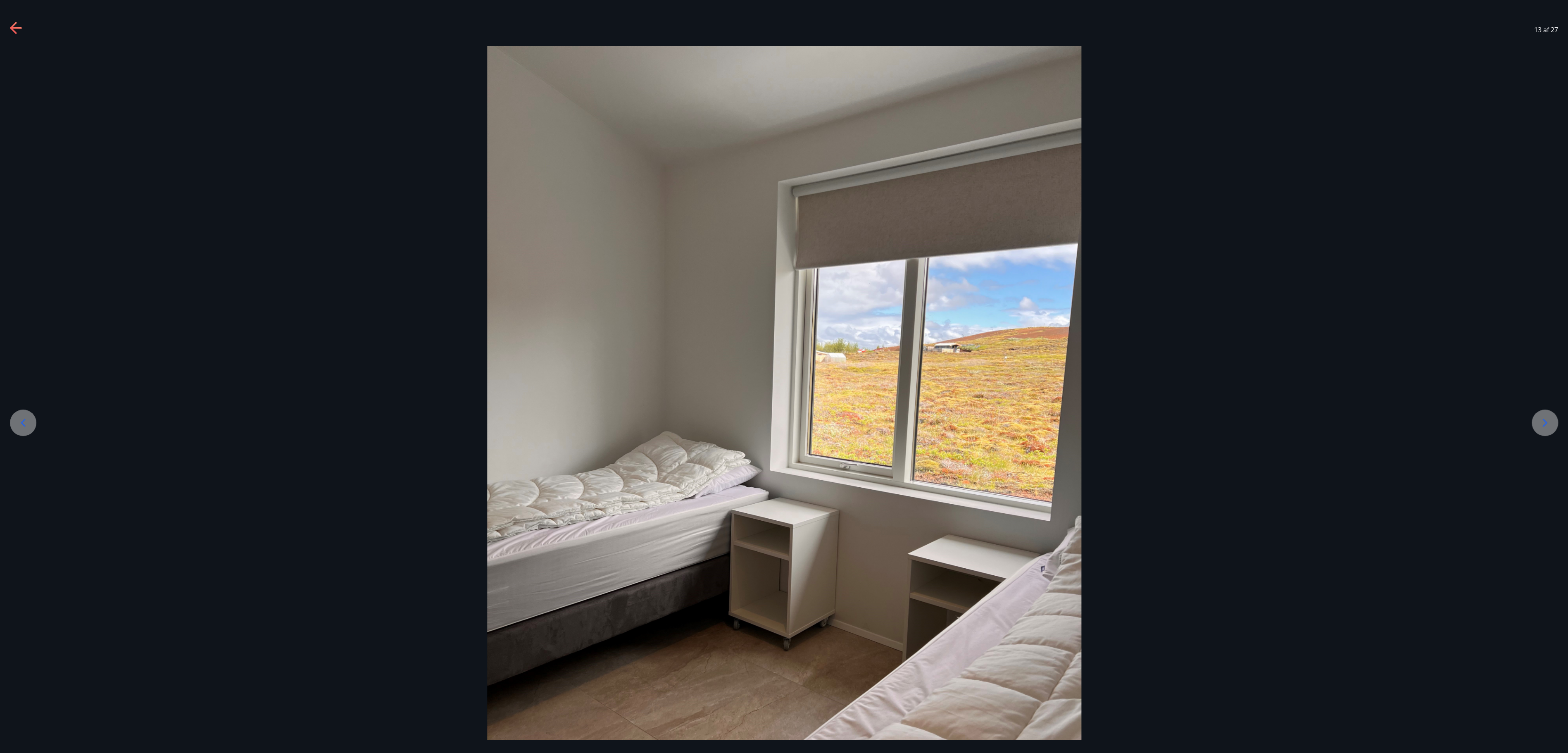
click at [783, 376] on icon at bounding box center [1545, 423] width 13 height 13
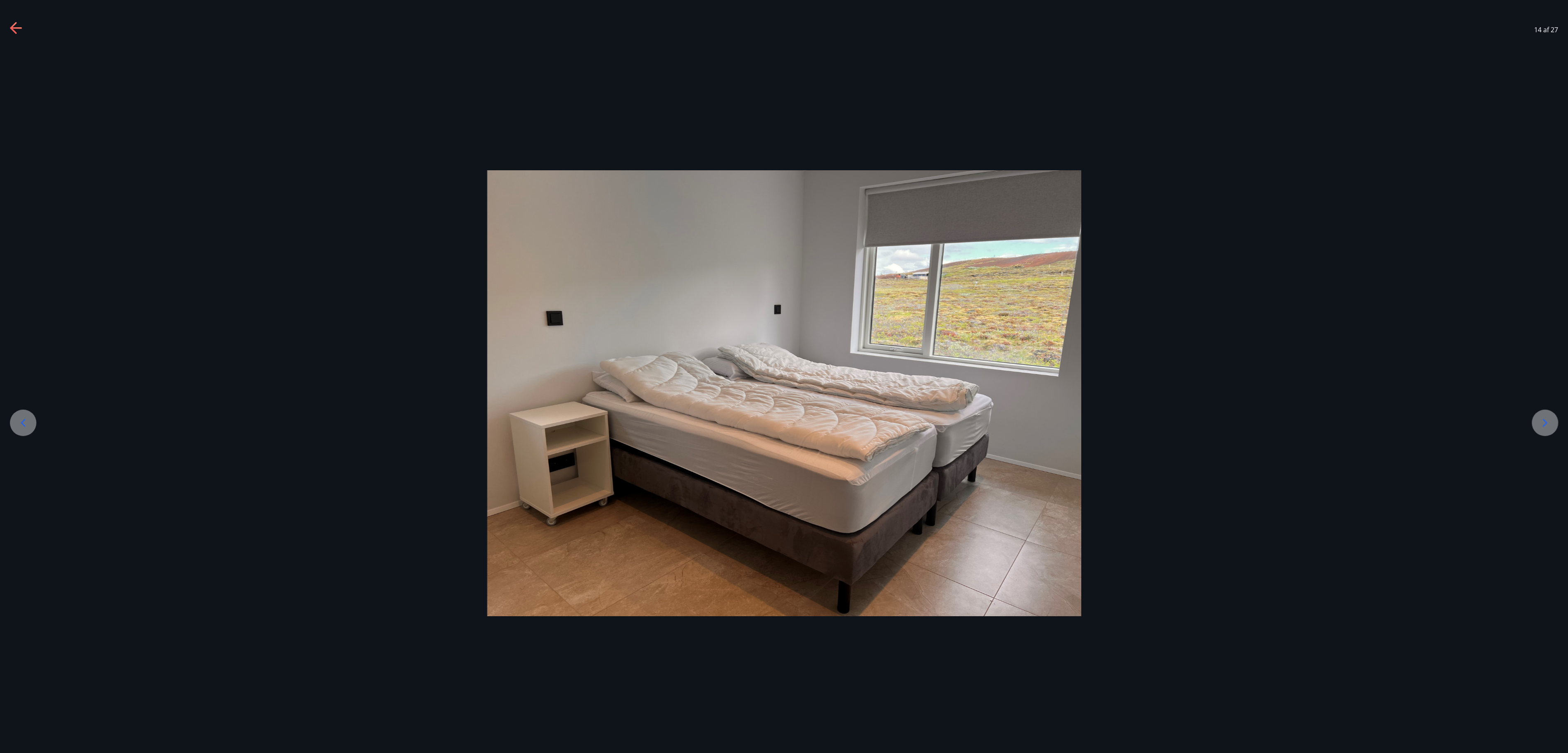
click at [783, 376] on icon at bounding box center [1545, 423] width 13 height 13
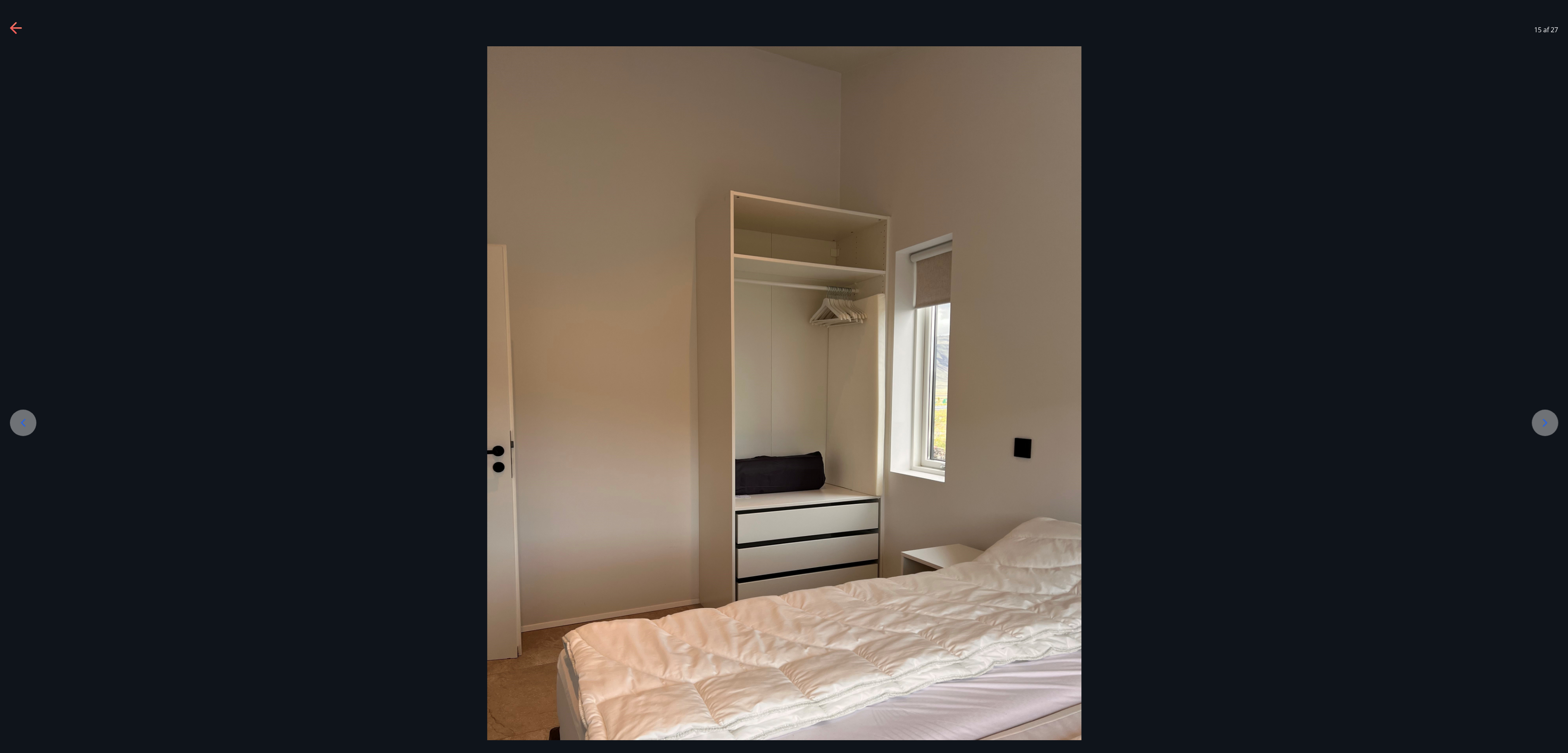
click at [783, 376] on icon at bounding box center [1545, 423] width 13 height 13
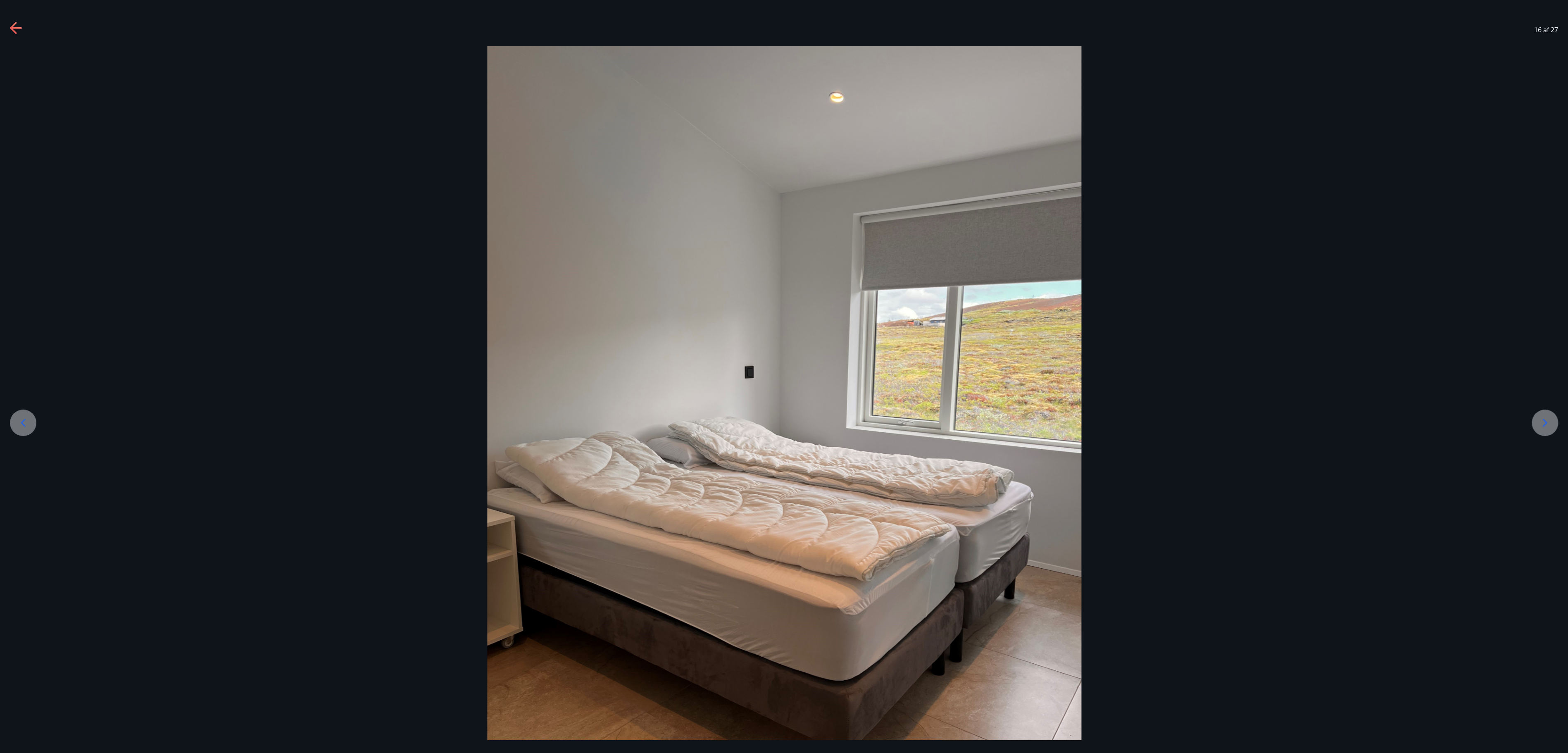
click at [783, 376] on icon at bounding box center [1545, 423] width 13 height 13
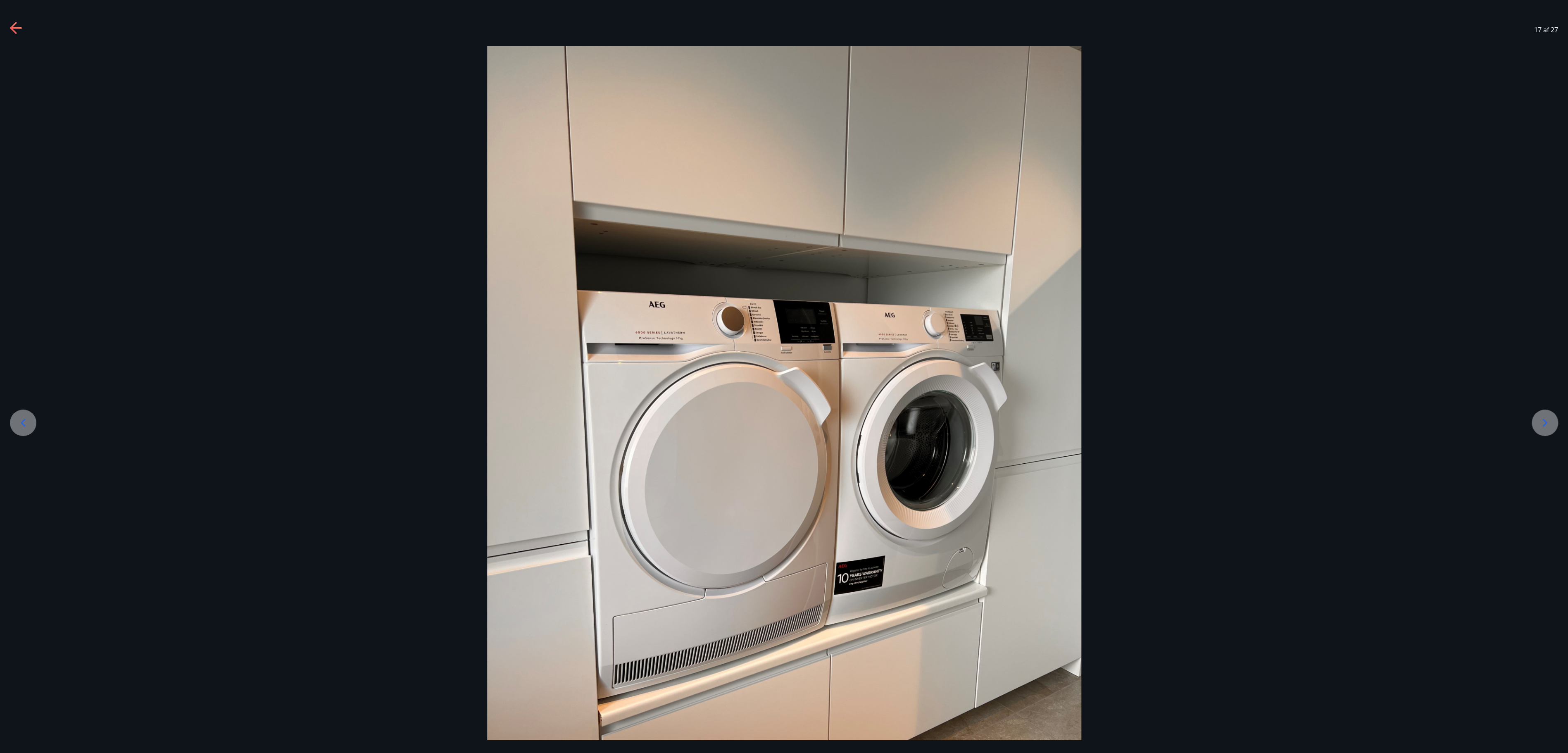
click at [783, 376] on icon at bounding box center [1545, 423] width 13 height 13
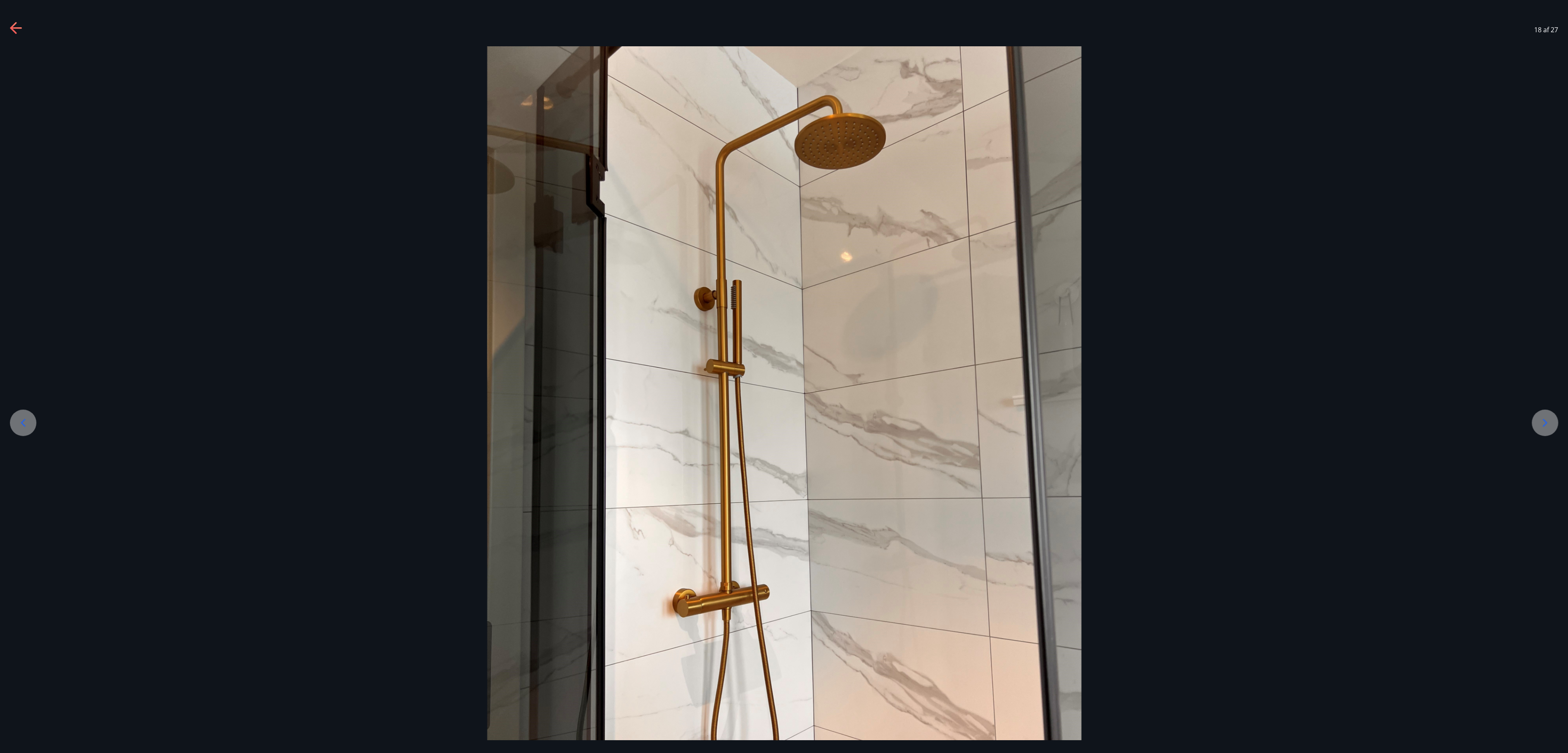
click at [783, 376] on icon at bounding box center [1545, 423] width 13 height 13
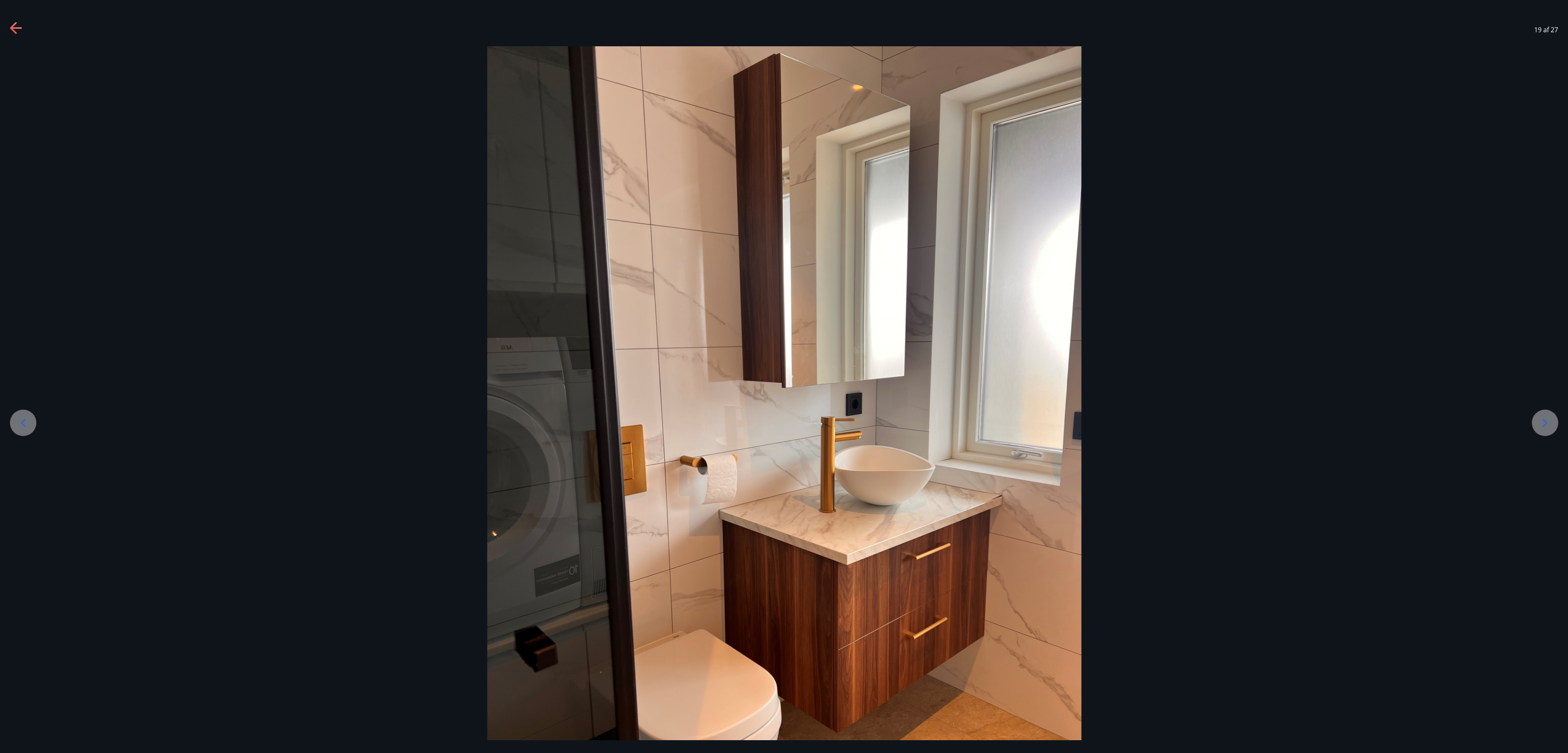
click at [783, 376] on icon at bounding box center [1545, 423] width 13 height 13
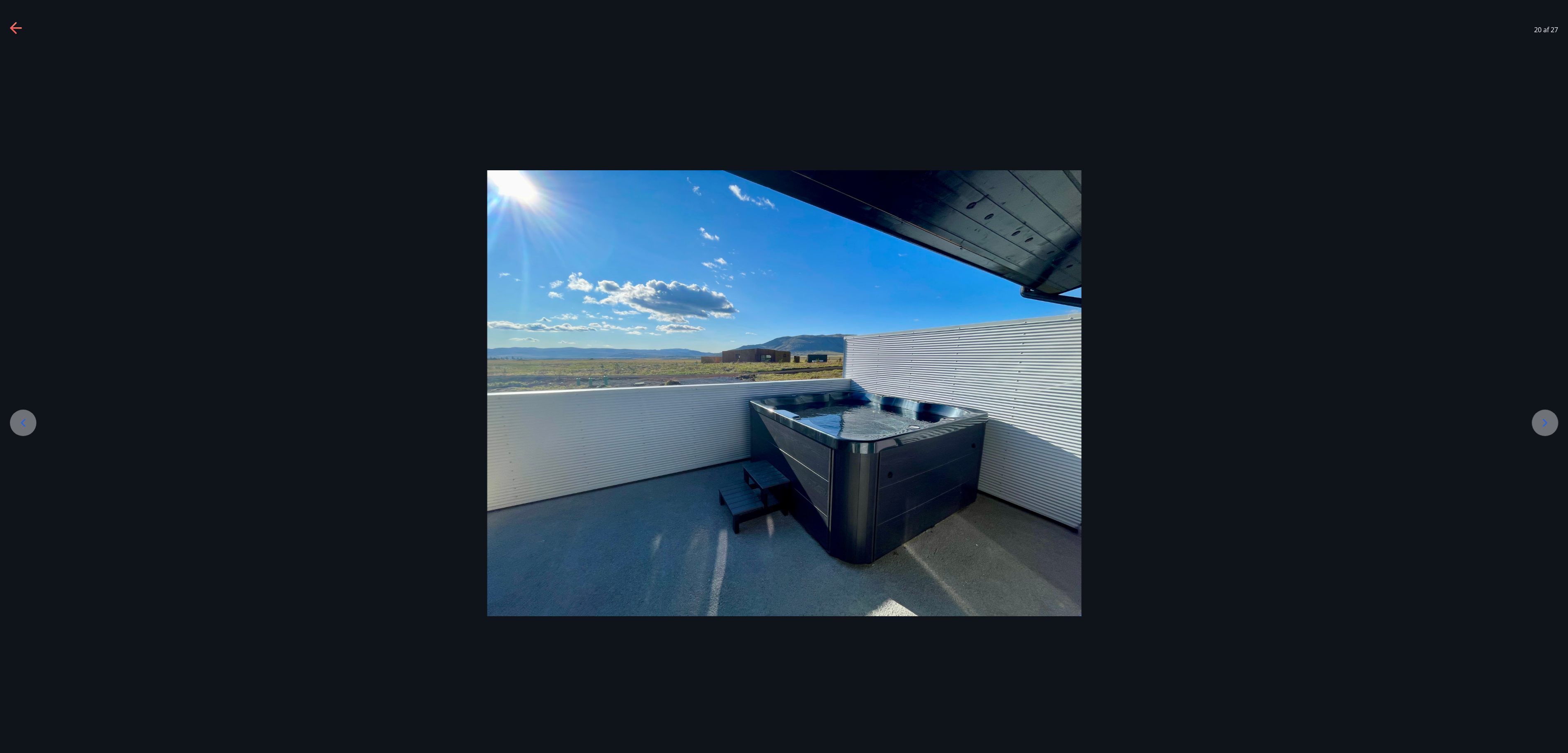
click at [783, 376] on icon at bounding box center [1545, 423] width 13 height 13
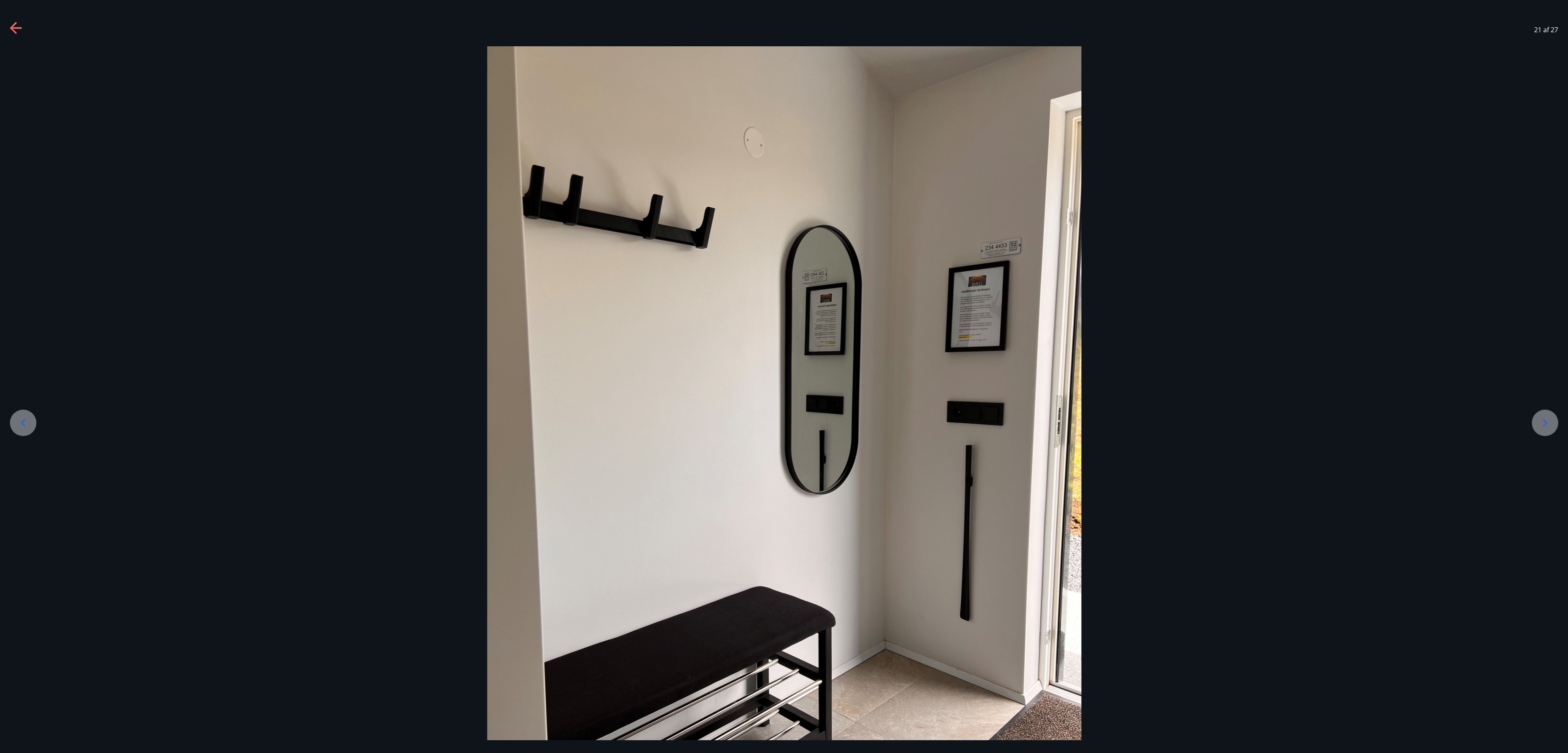
click at [783, 376] on icon at bounding box center [1545, 423] width 13 height 13
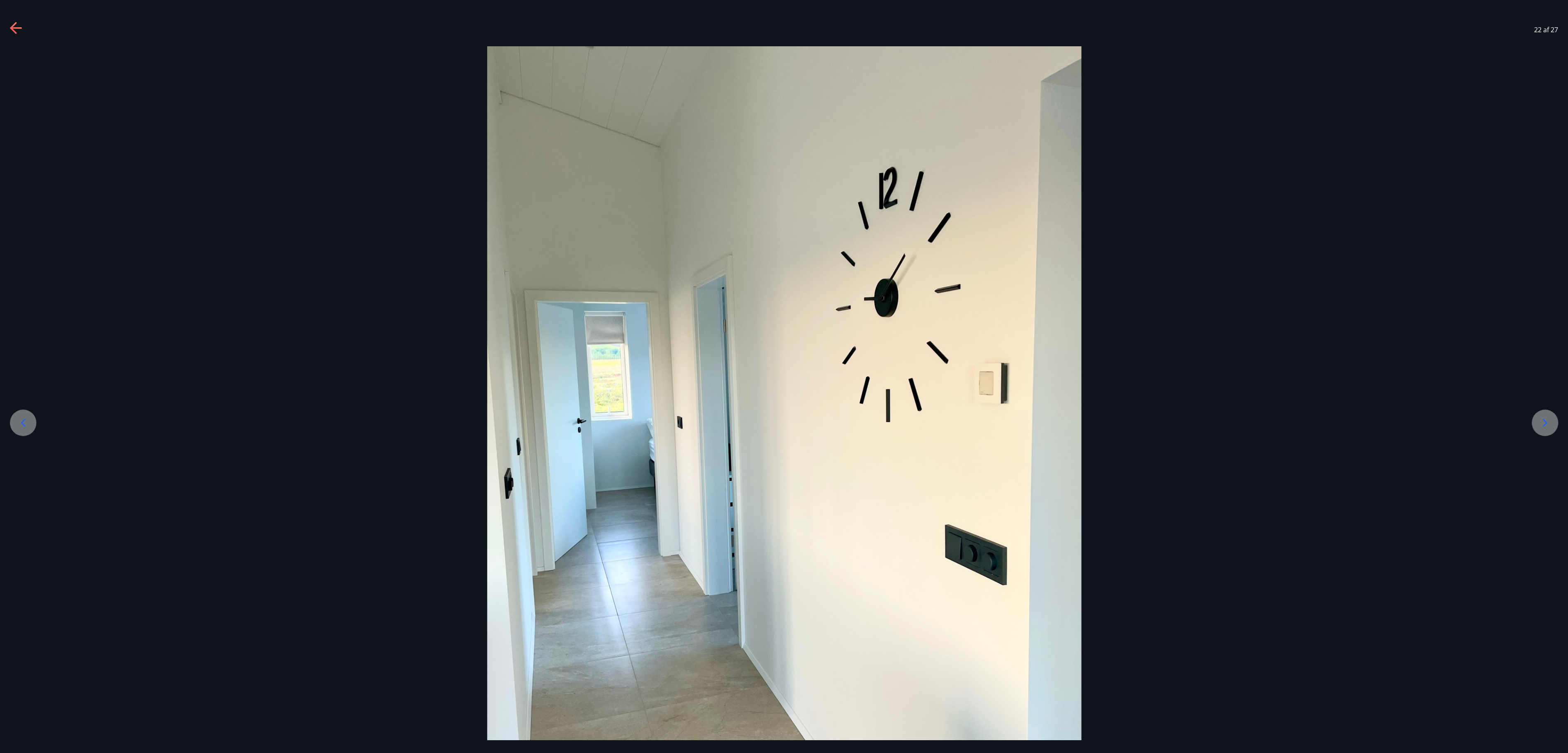
click at [783, 376] on icon at bounding box center [1545, 423] width 13 height 13
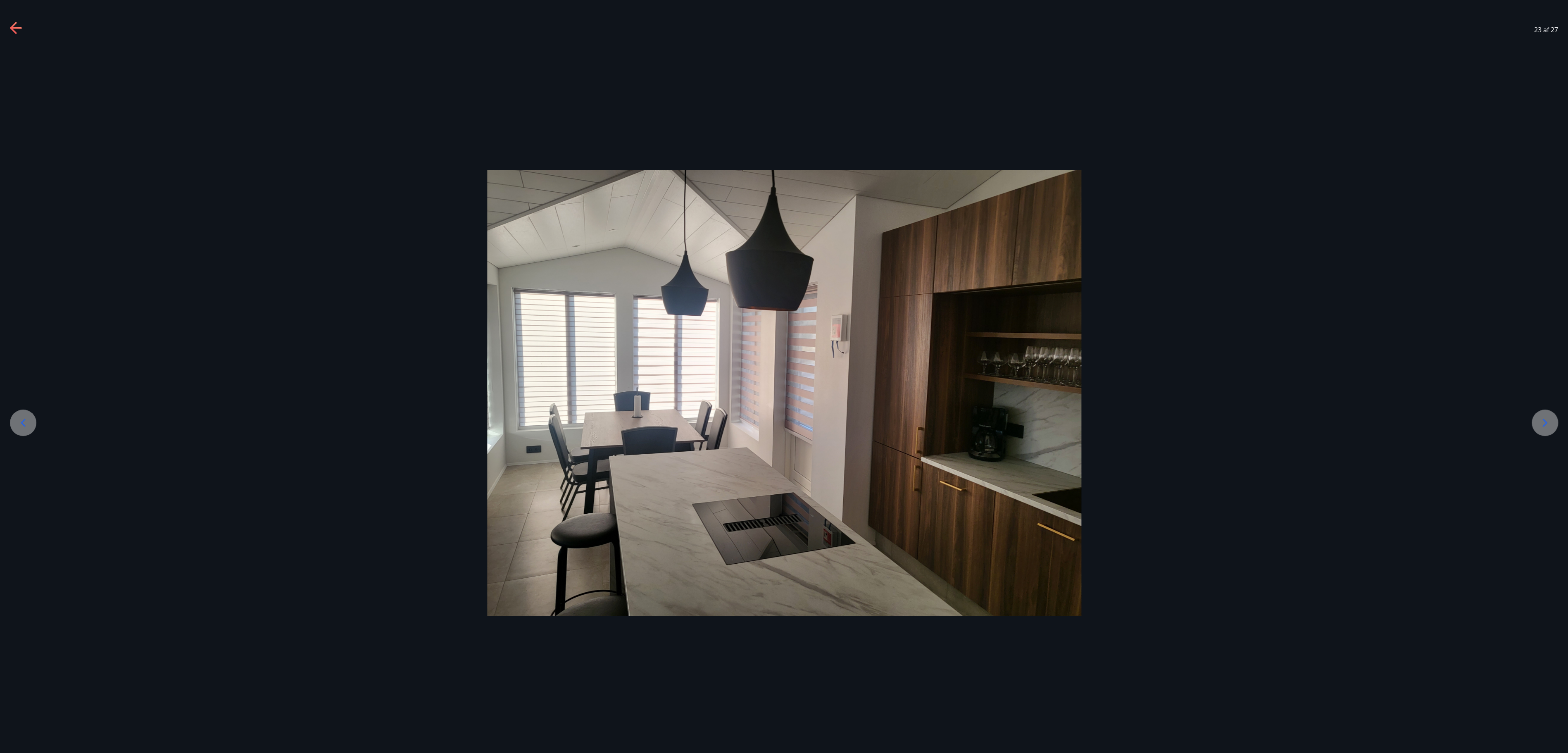
click at [783, 376] on icon at bounding box center [1545, 423] width 13 height 13
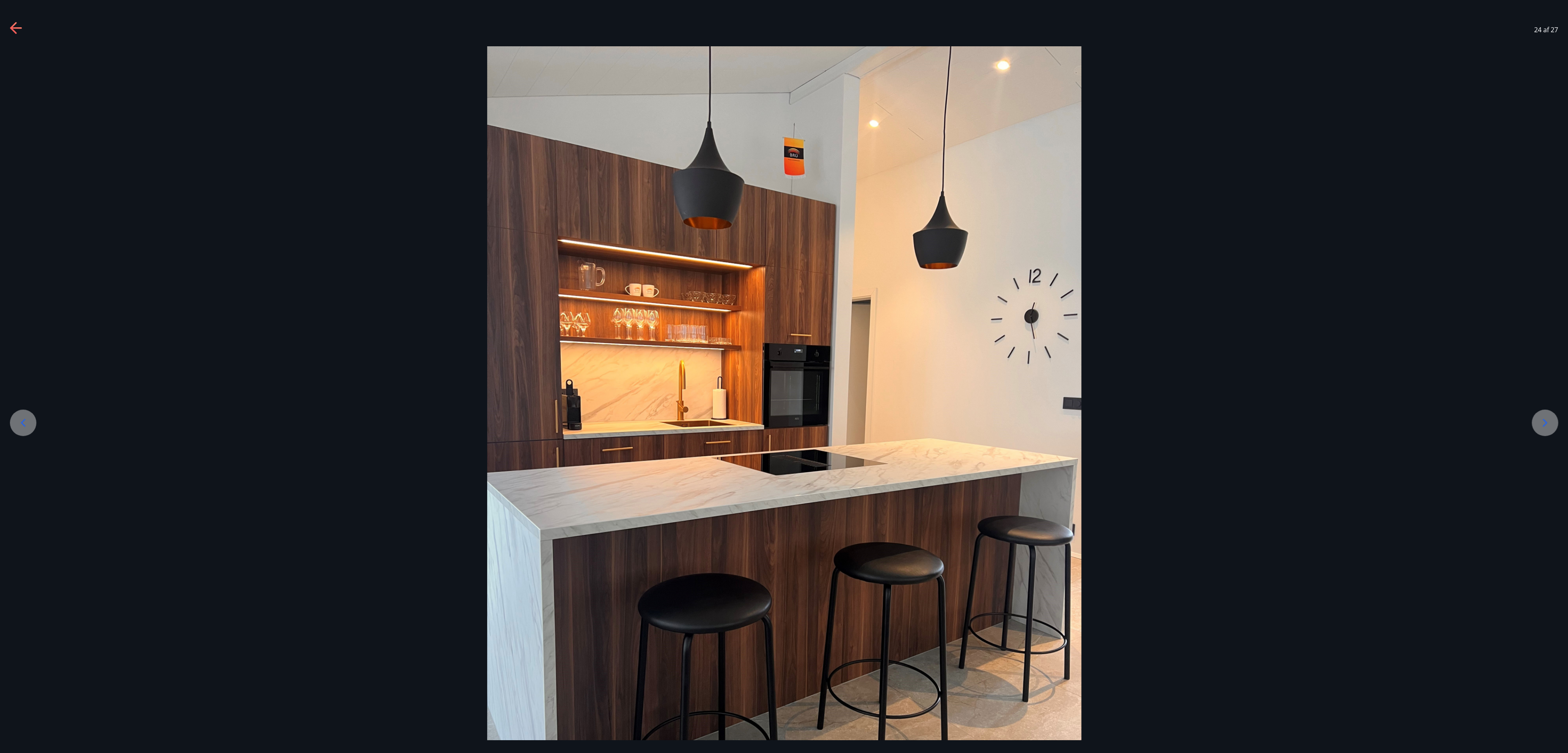
click at [783, 376] on icon at bounding box center [1545, 423] width 13 height 13
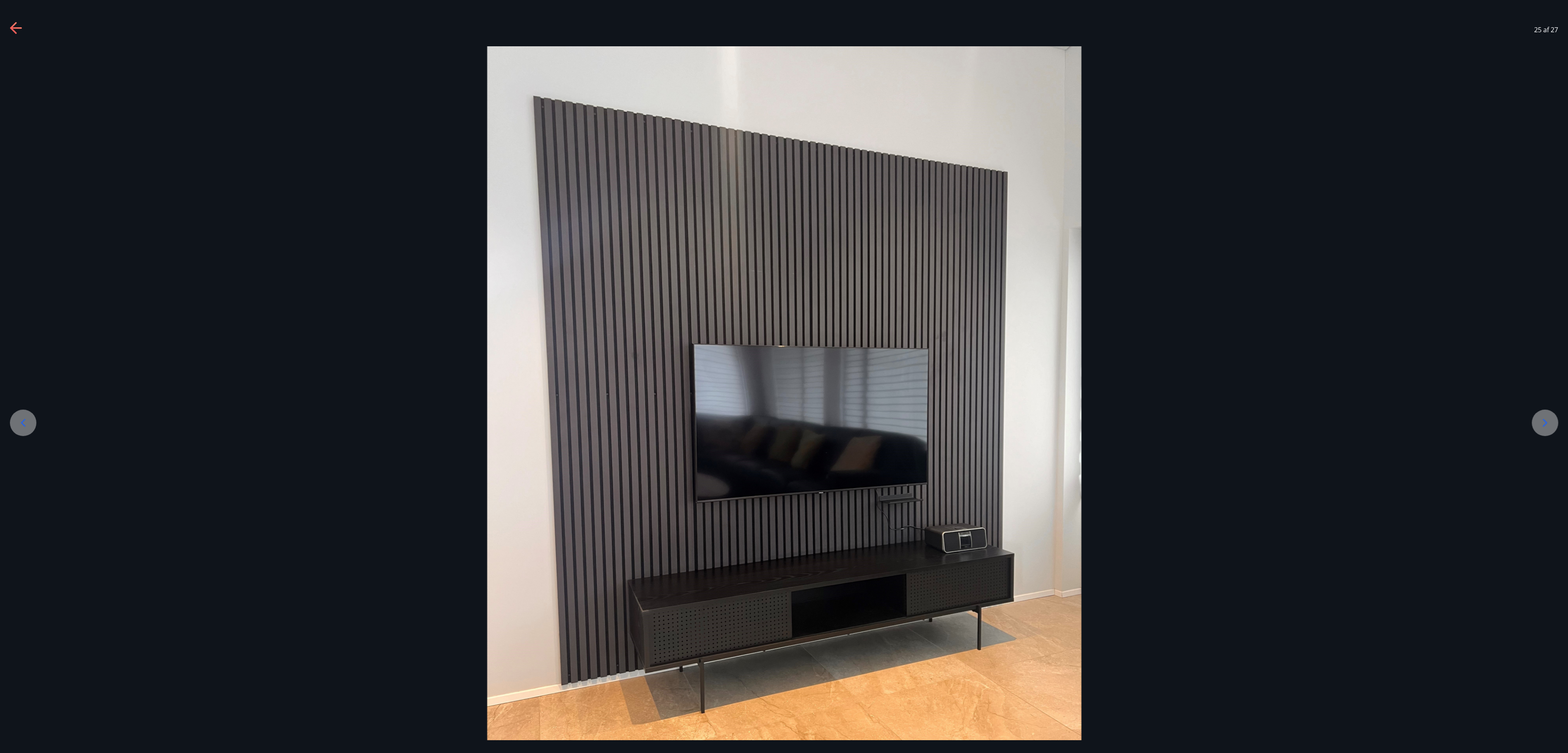
click at [783, 376] on icon at bounding box center [1545, 423] width 13 height 13
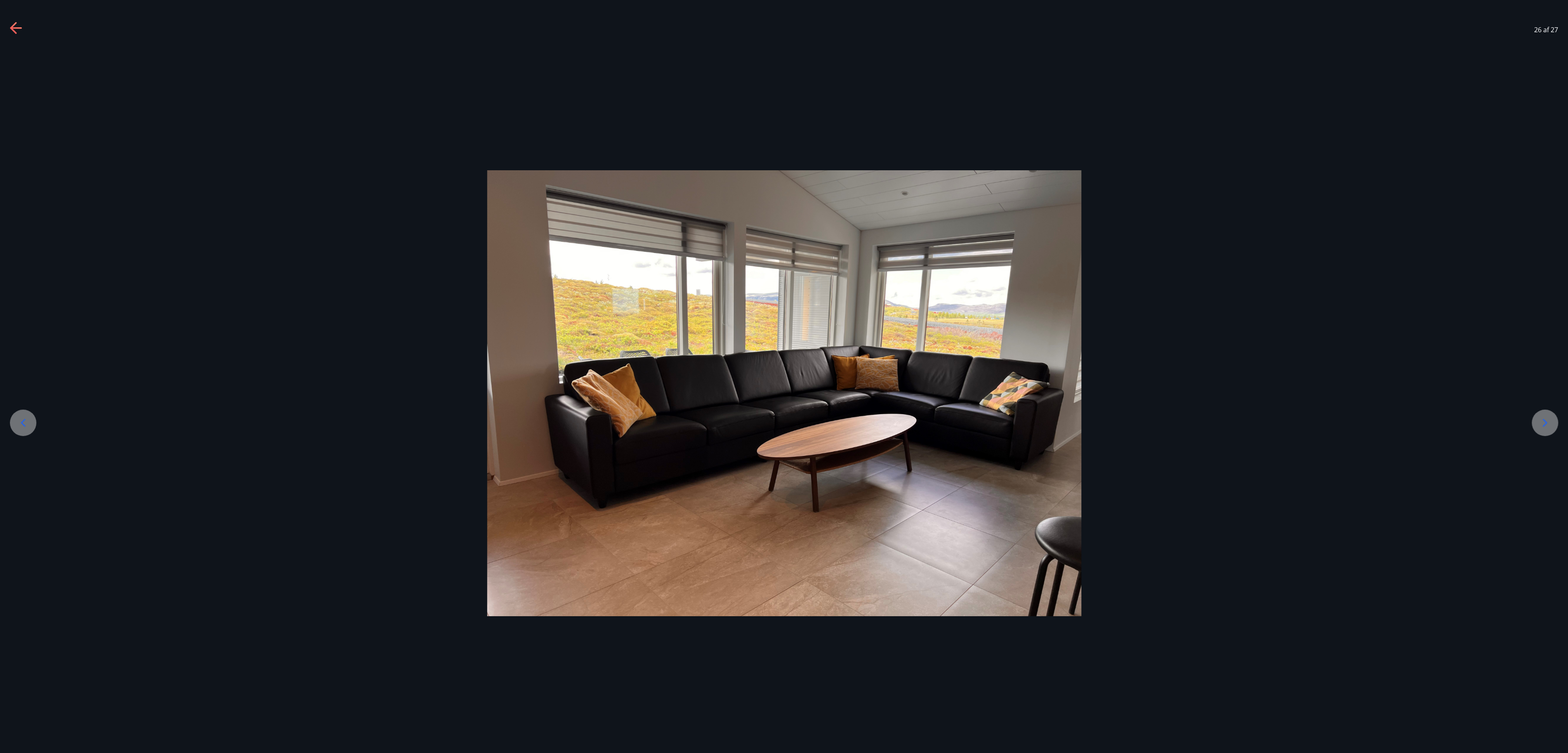
click at [16, 30] on icon at bounding box center [16, 29] width 13 height 13
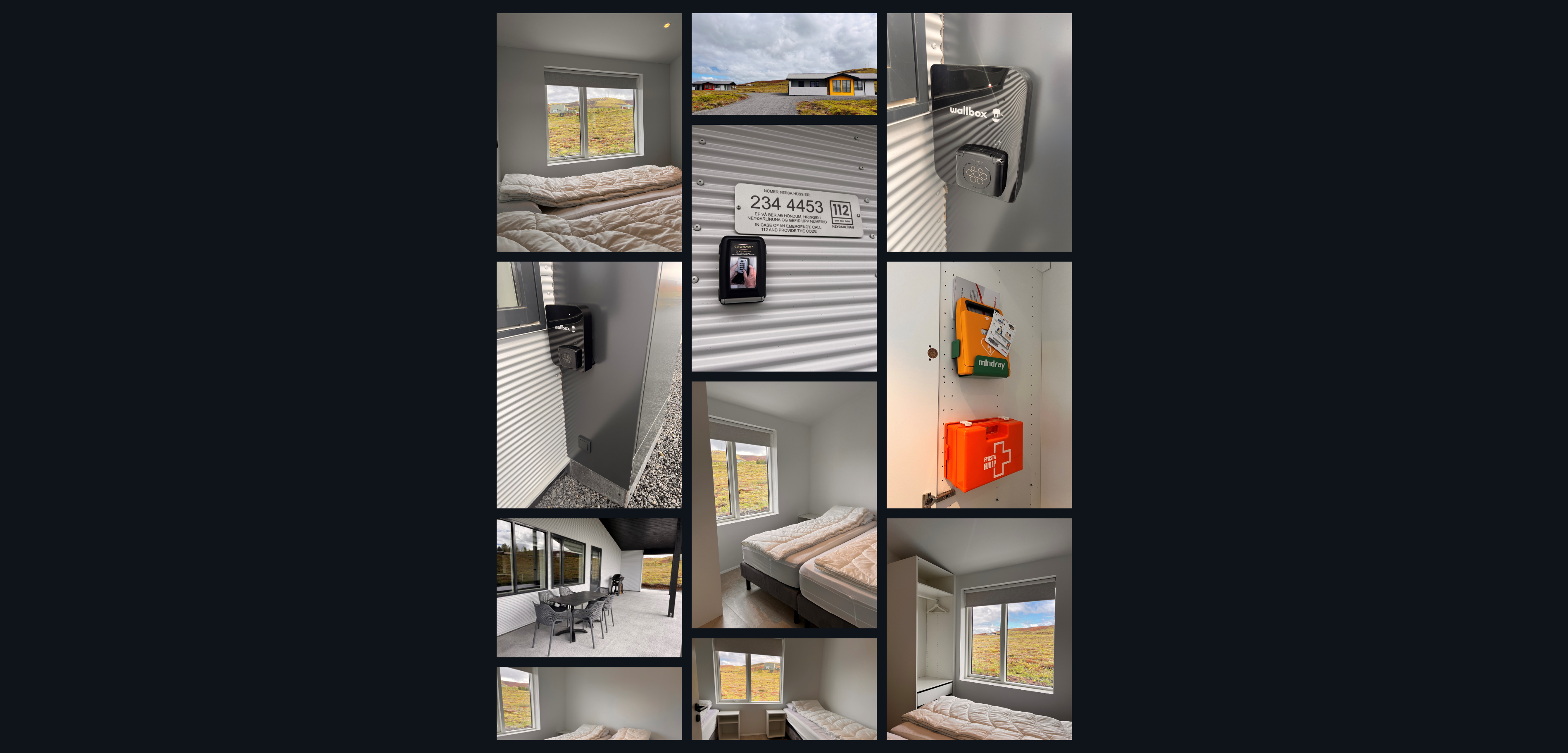
click at [783, 303] on div "27 Myndir" at bounding box center [784, 376] width 1568 height 753
